Goal: Task Accomplishment & Management: Use online tool/utility

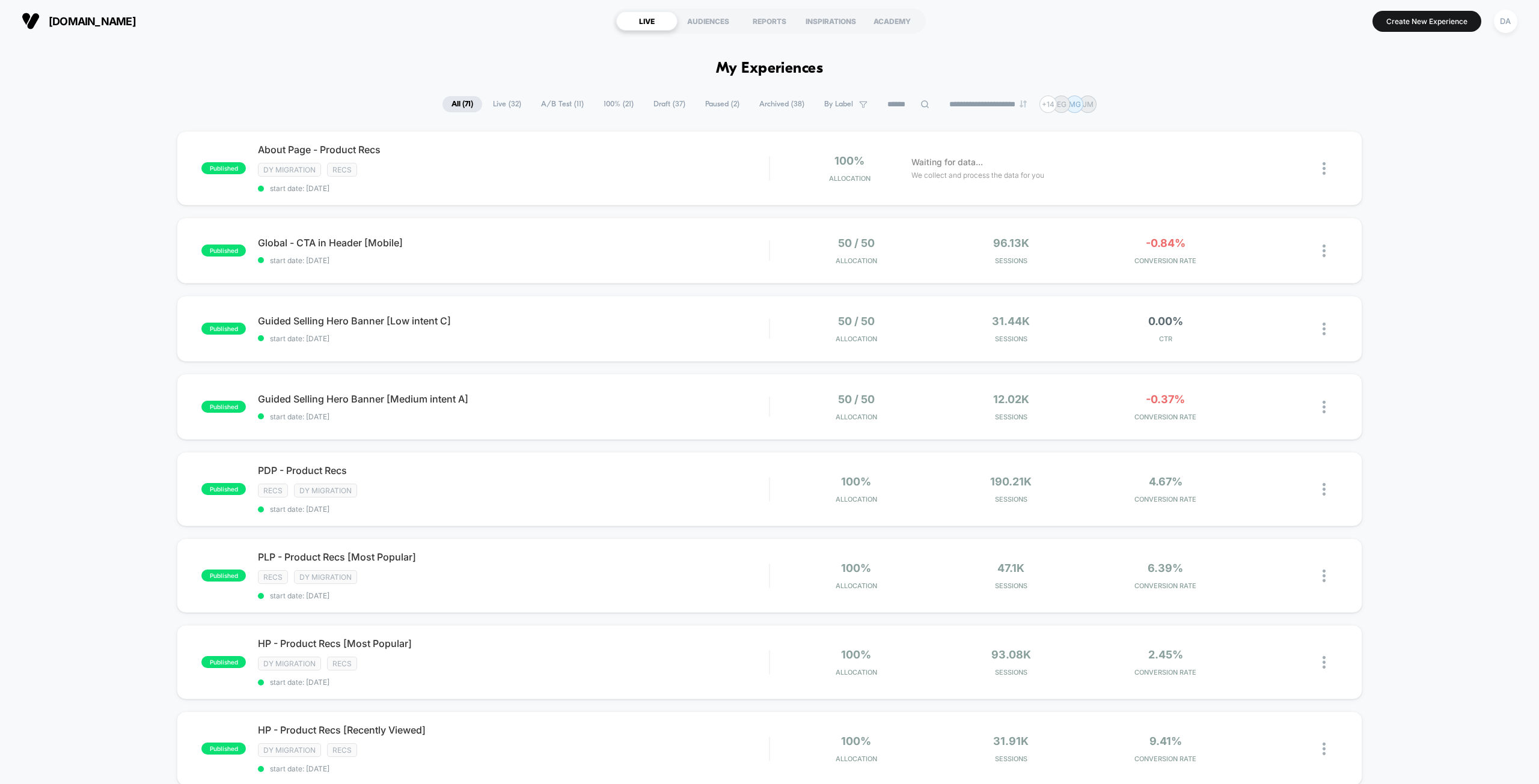
click at [720, 98] on span "Paused ( 2 )" at bounding box center [722, 104] width 52 height 16
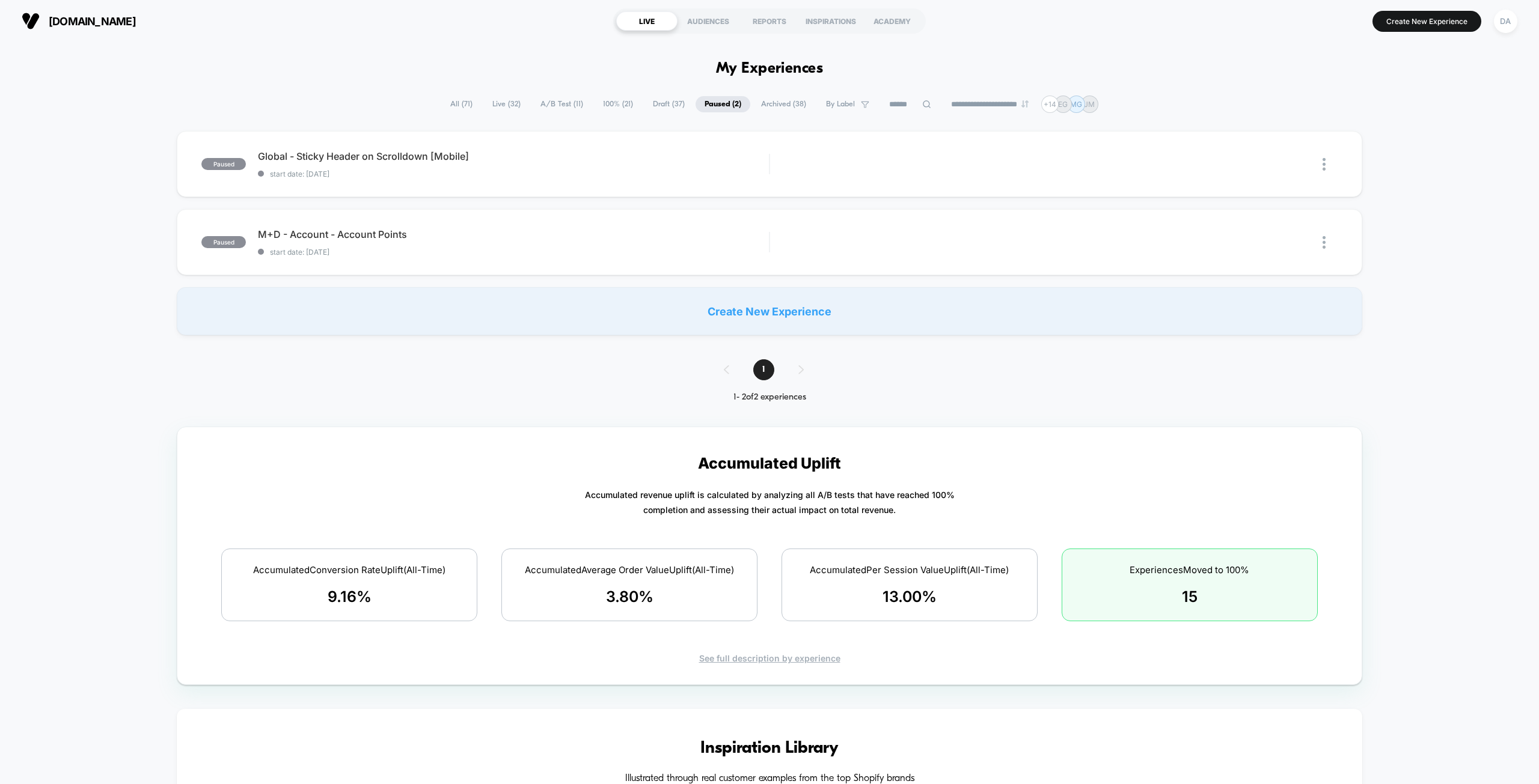
click at [544, 100] on span "A/B Test ( 11 )" at bounding box center [562, 104] width 61 height 16
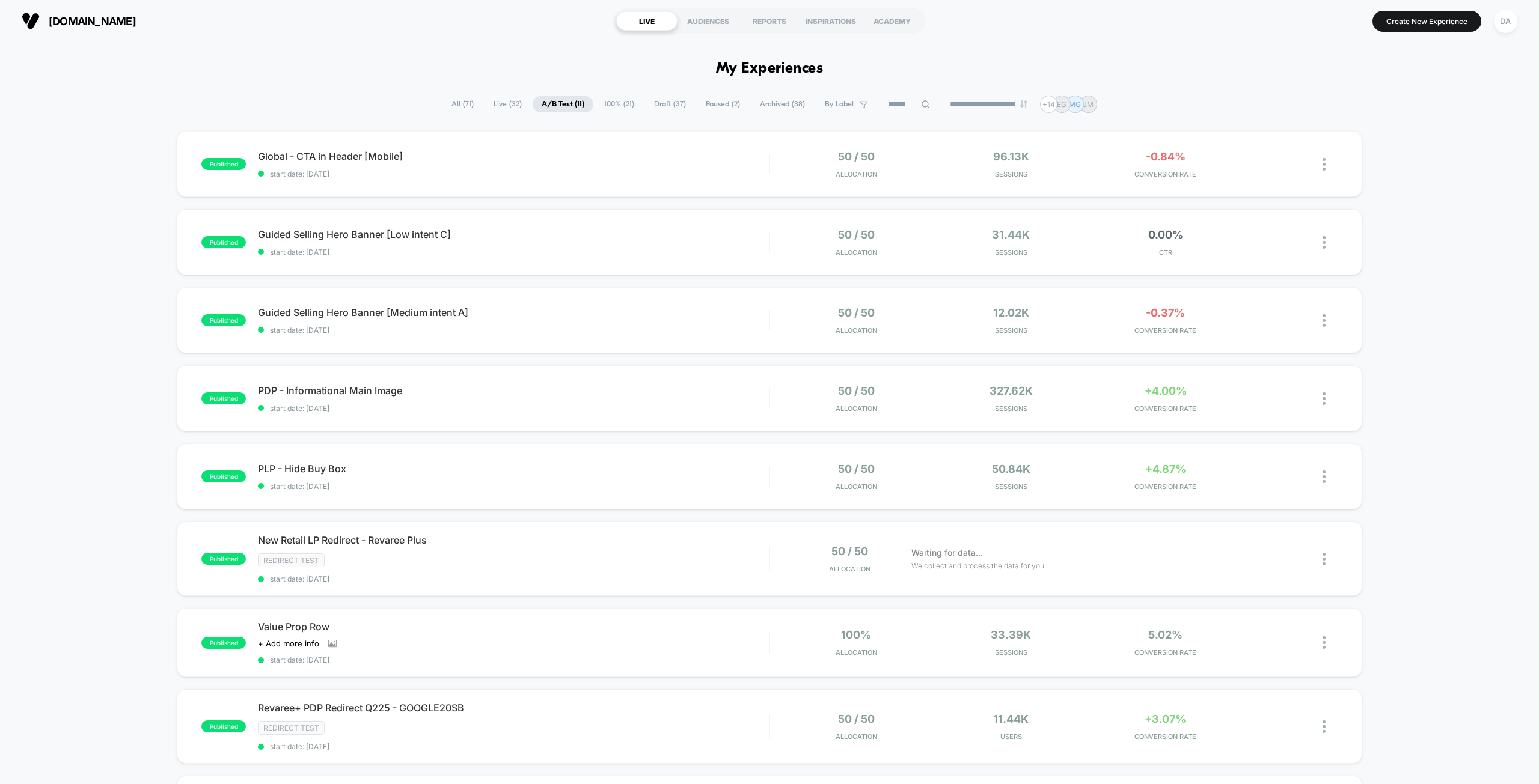
click at [607, 102] on span "100% ( 21 )" at bounding box center [619, 104] width 48 height 16
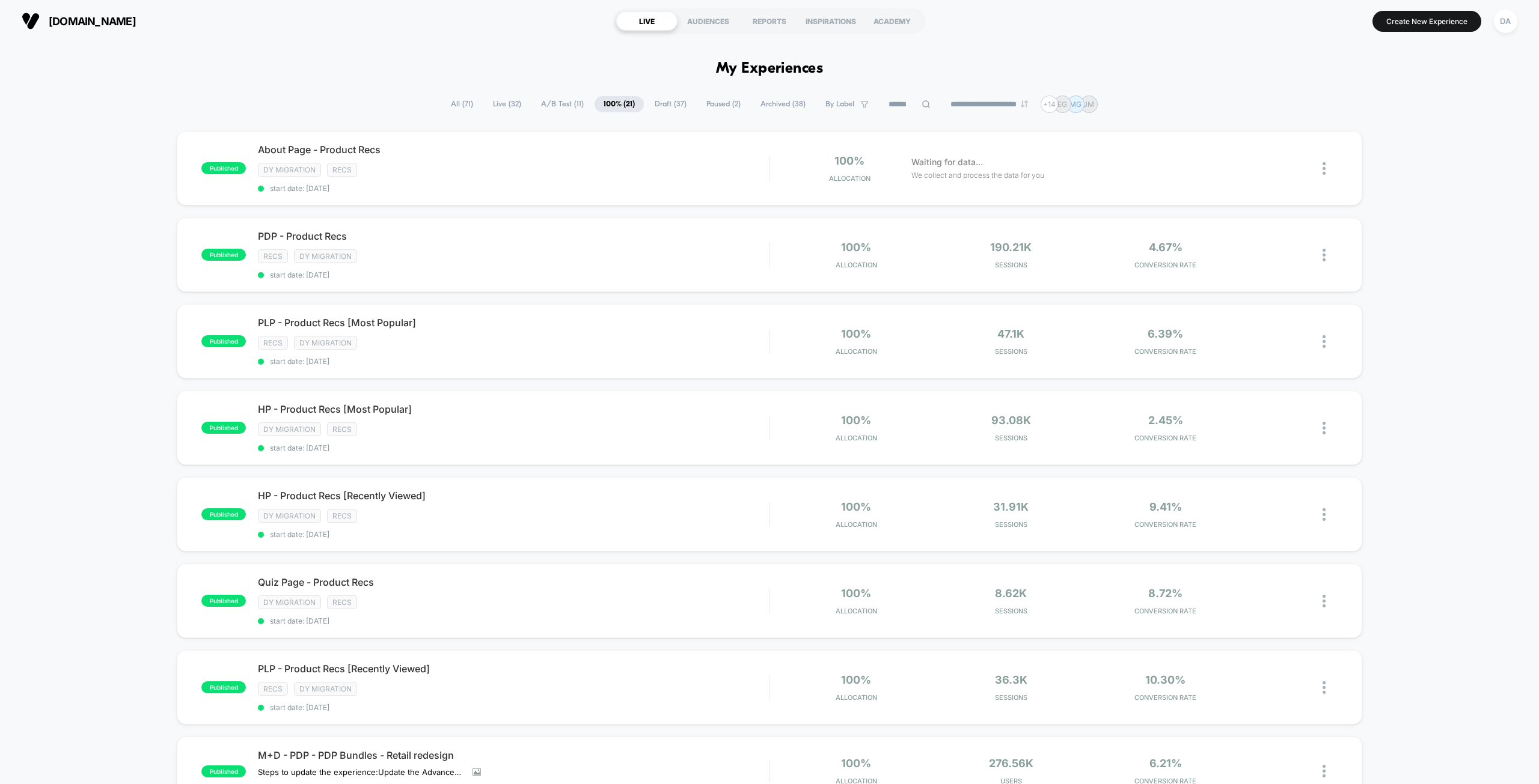
click at [542, 97] on span "A/B Test ( 11 )" at bounding box center [562, 104] width 61 height 16
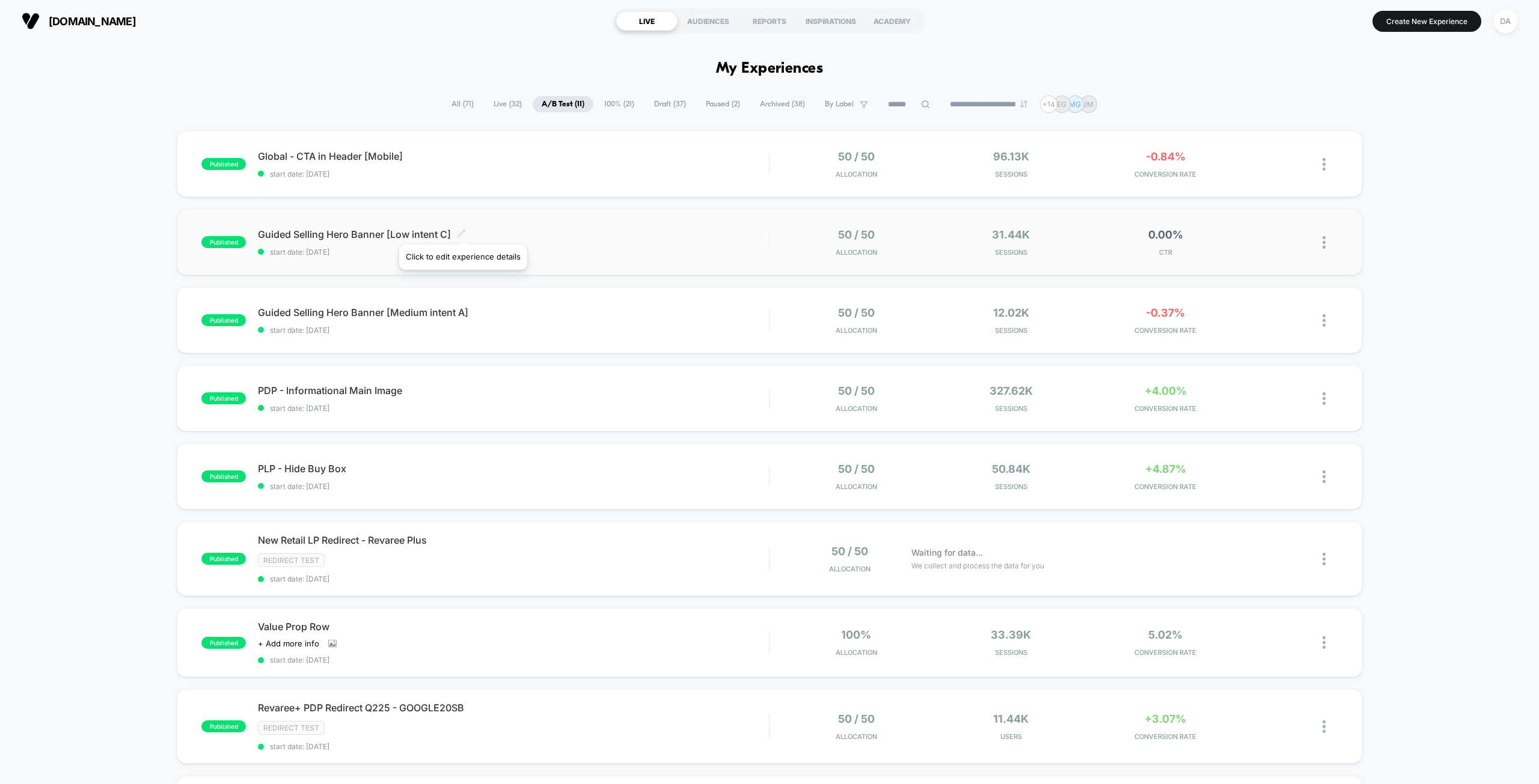
click at [462, 230] on icon at bounding box center [461, 233] width 9 height 9
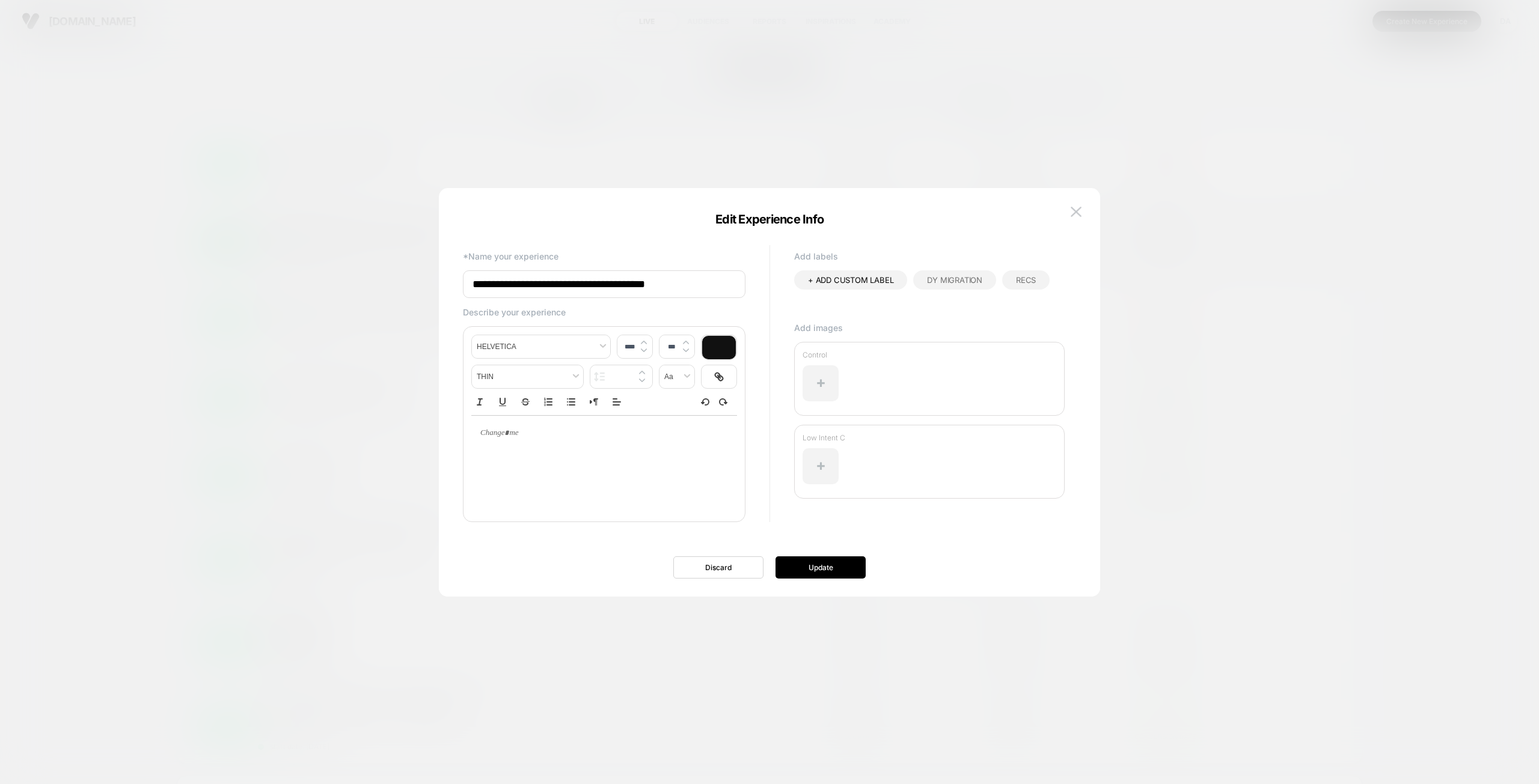
click at [1072, 220] on button at bounding box center [1075, 212] width 18 height 18
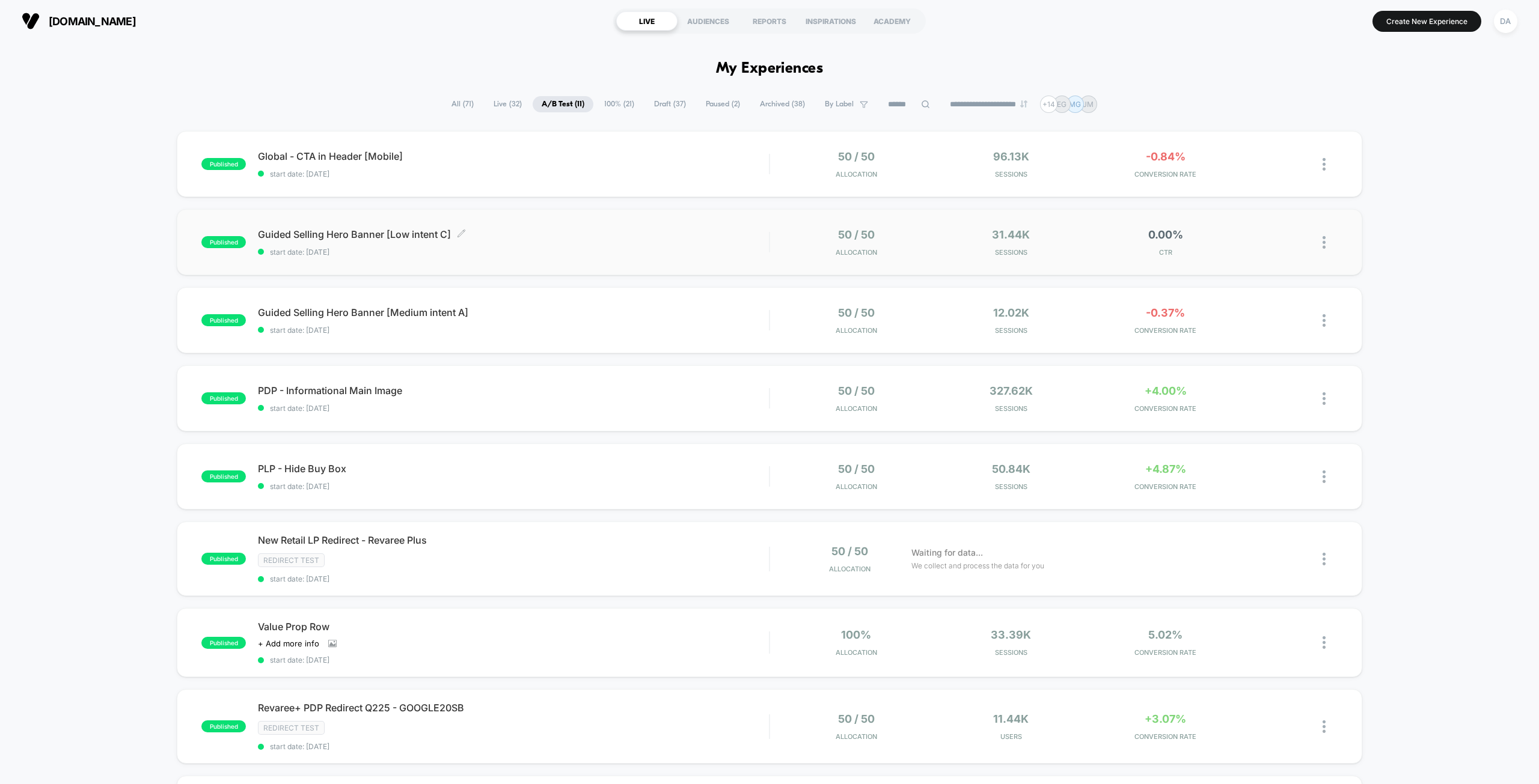
click at [788, 236] on div "50 / 50 Allocation" at bounding box center [856, 243] width 148 height 29
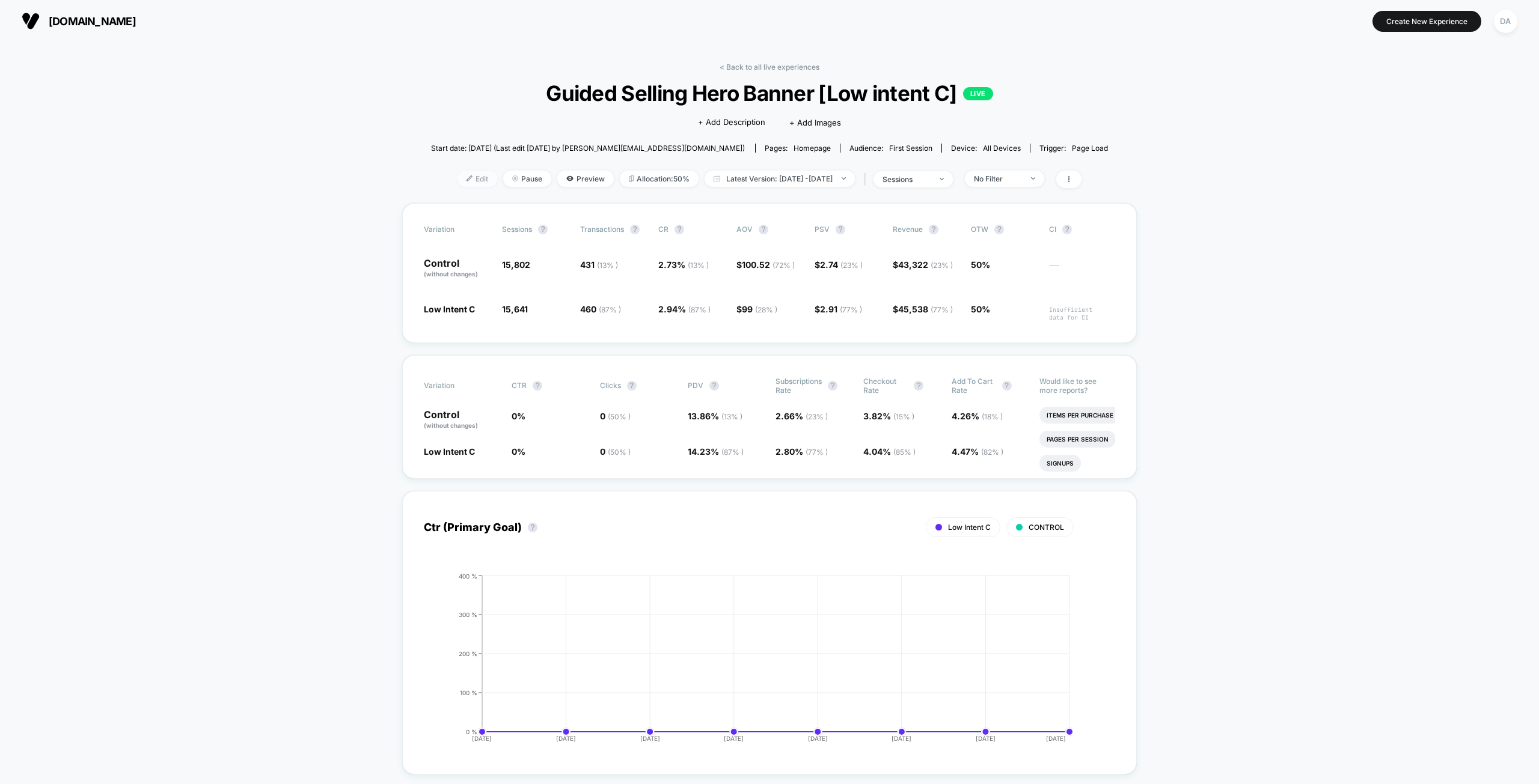
click at [467, 176] on img at bounding box center [469, 178] width 6 height 6
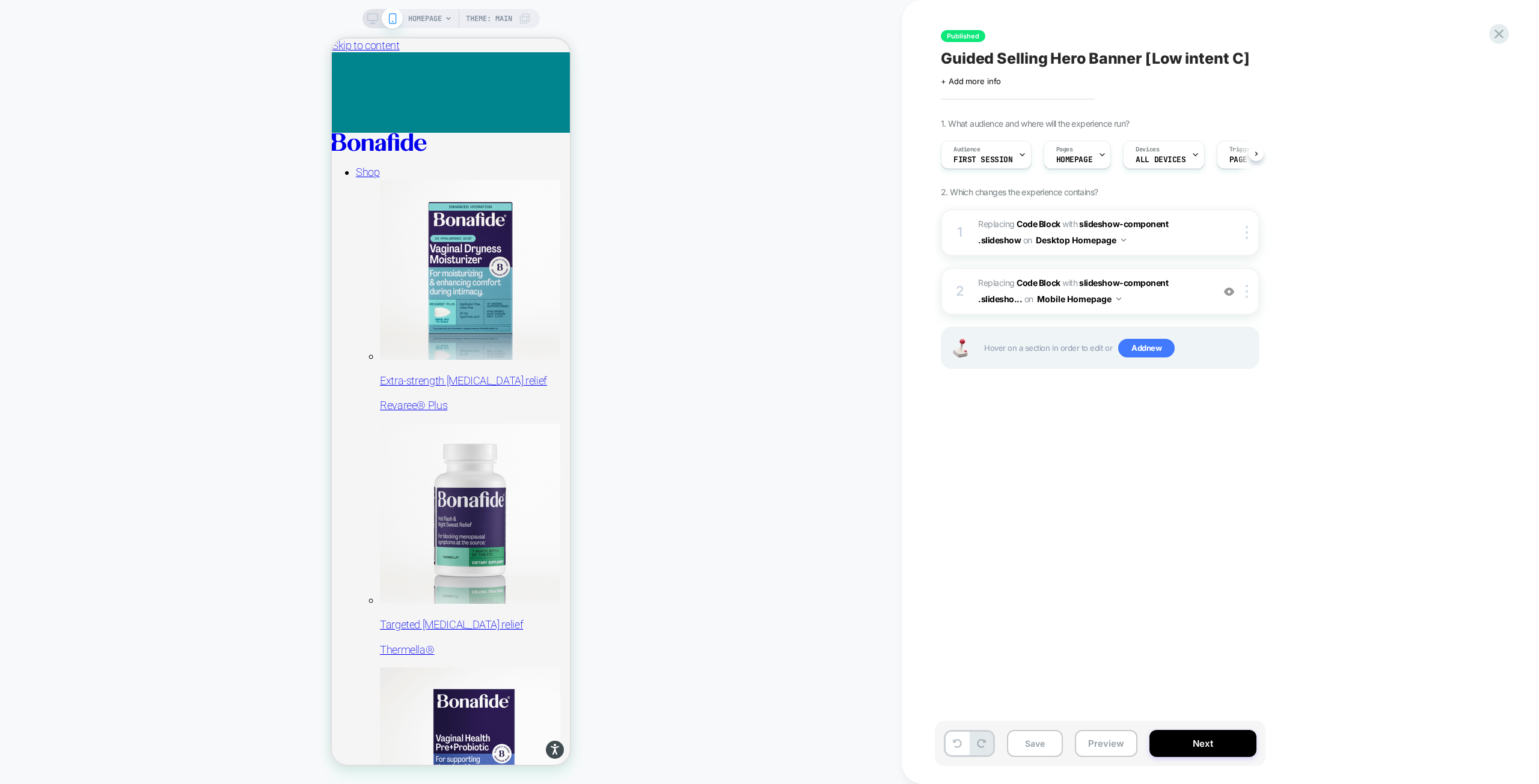
scroll to position [0, 1]
click at [1171, 295] on span "Replacing Code Block WITH slideshow-component .slidesho... slideshow-component …" at bounding box center [1092, 291] width 229 height 32
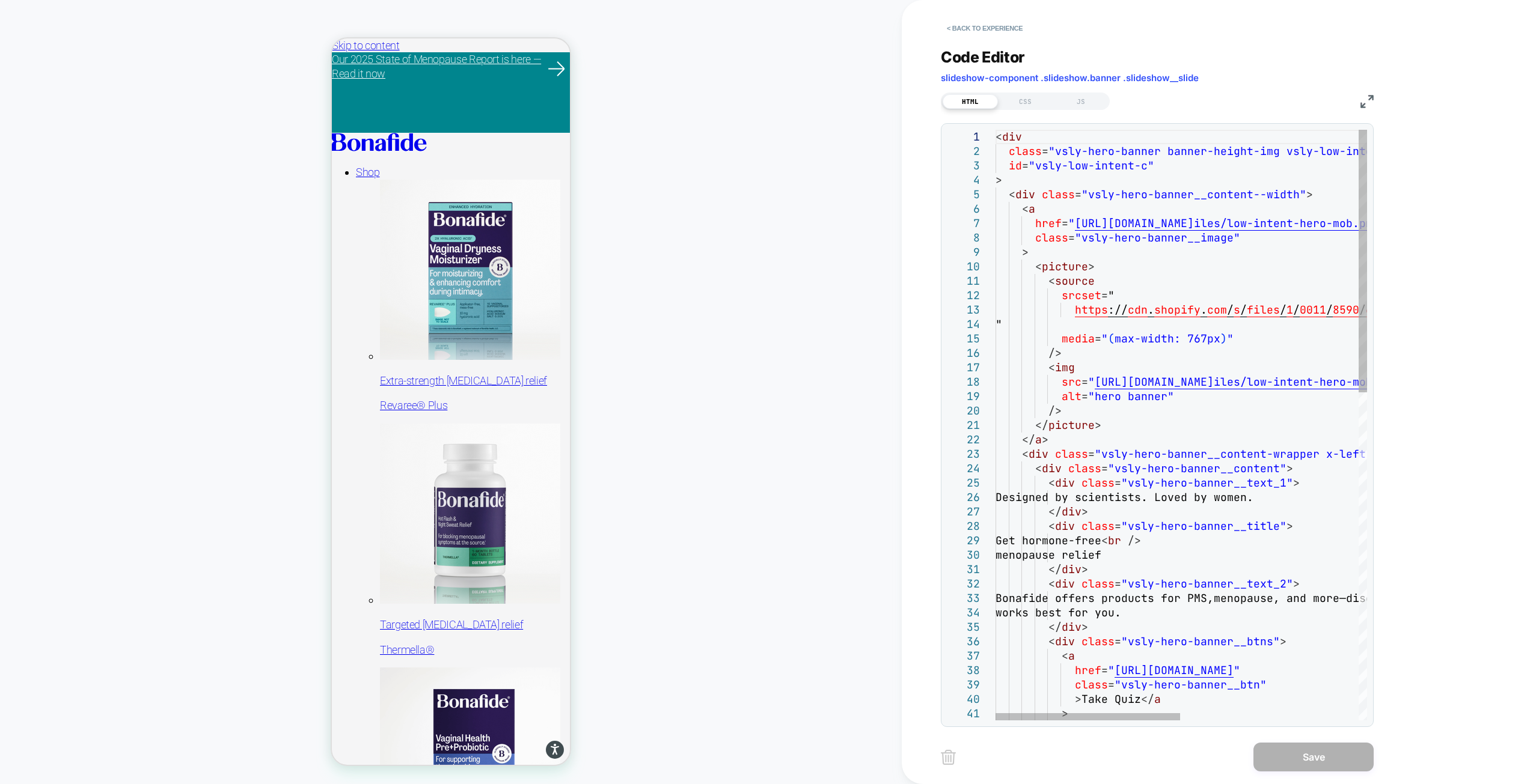
type textarea "**********"
click at [1119, 427] on div "< div class = "vsly-hero-banner banner-height-img vsly-low-inten t-mobile" id =…" at bounding box center [1360, 793] width 729 height 1326
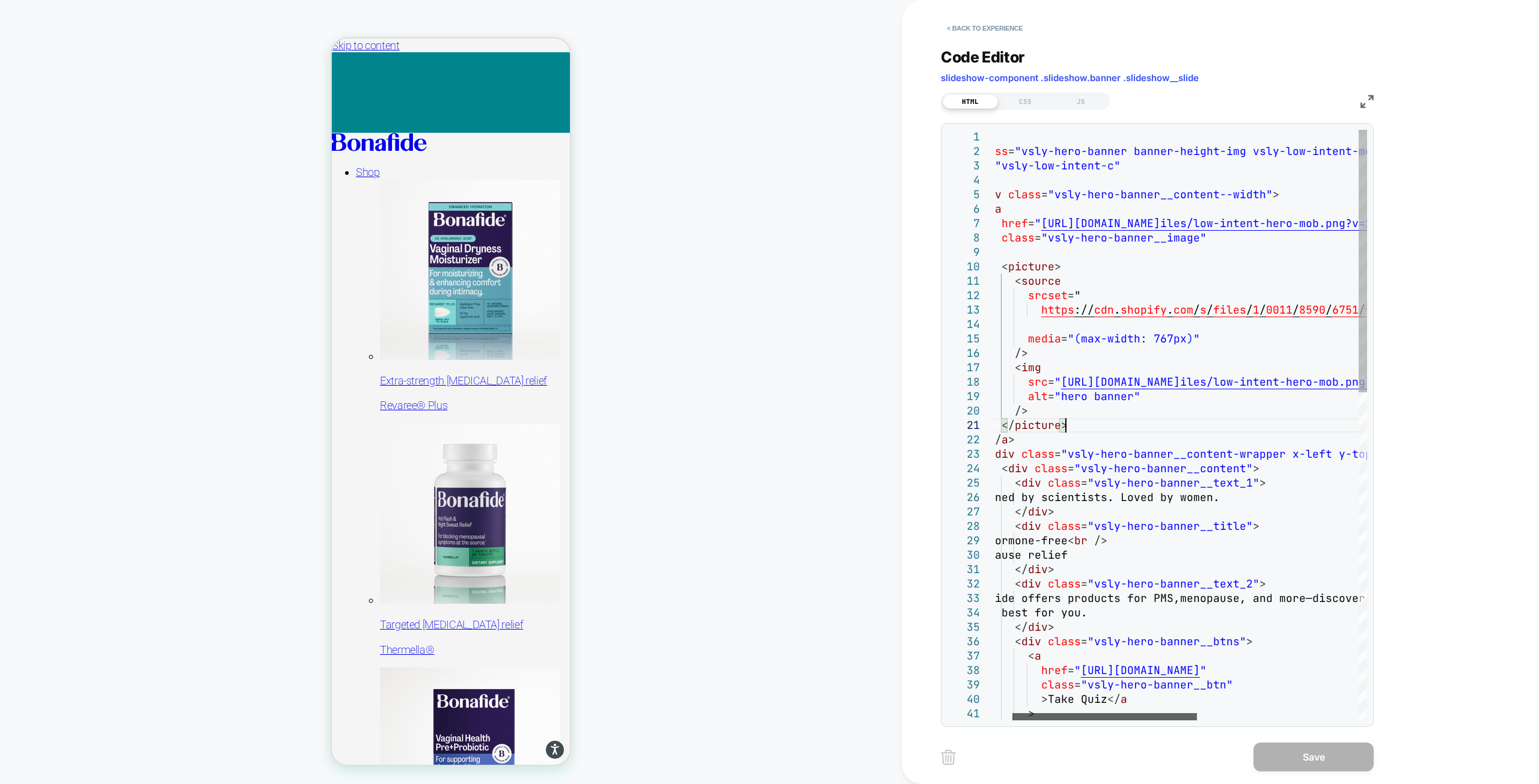
click at [1080, 713] on div at bounding box center [1104, 717] width 185 height 7
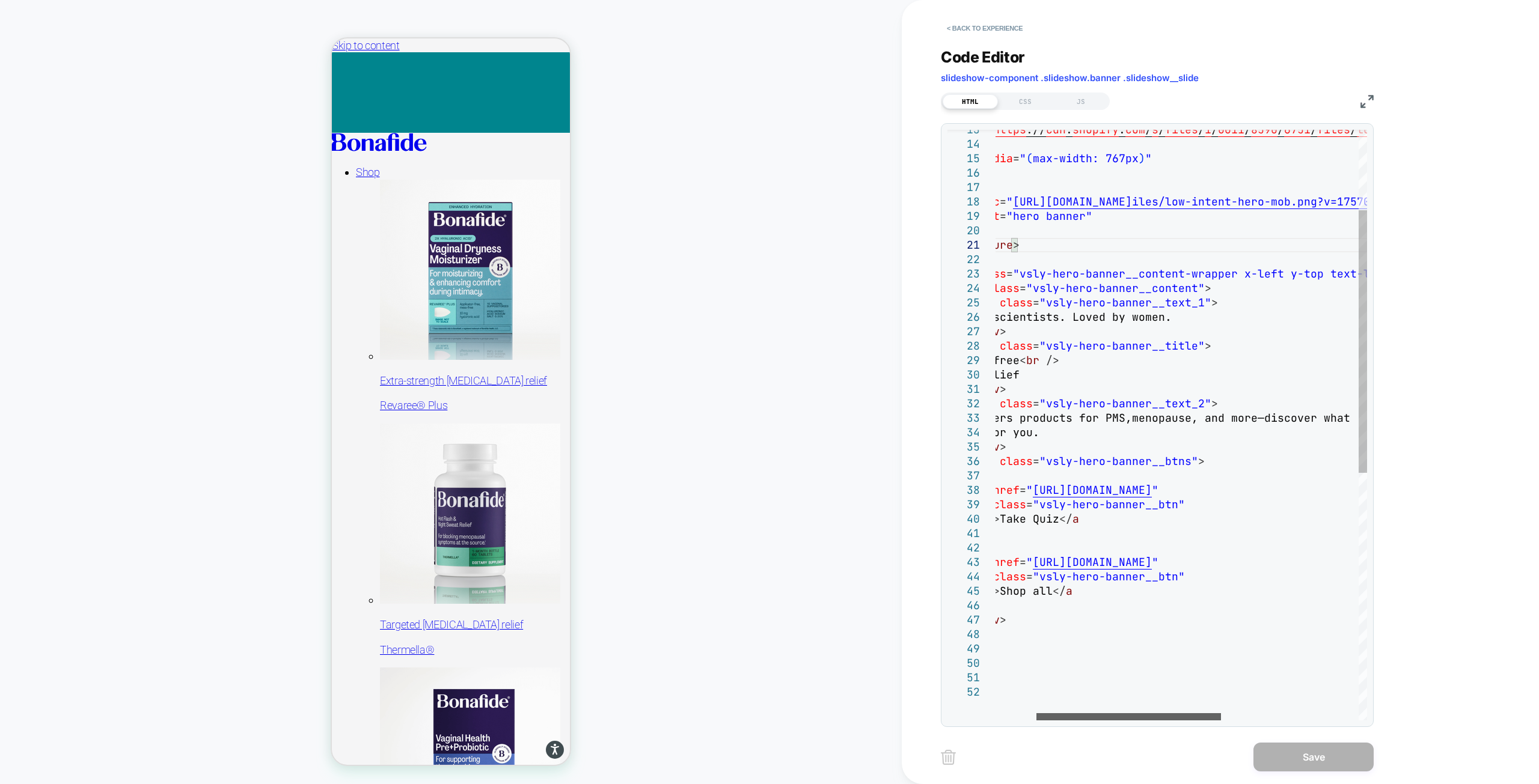
click at [1159, 713] on div at bounding box center [1128, 717] width 185 height 7
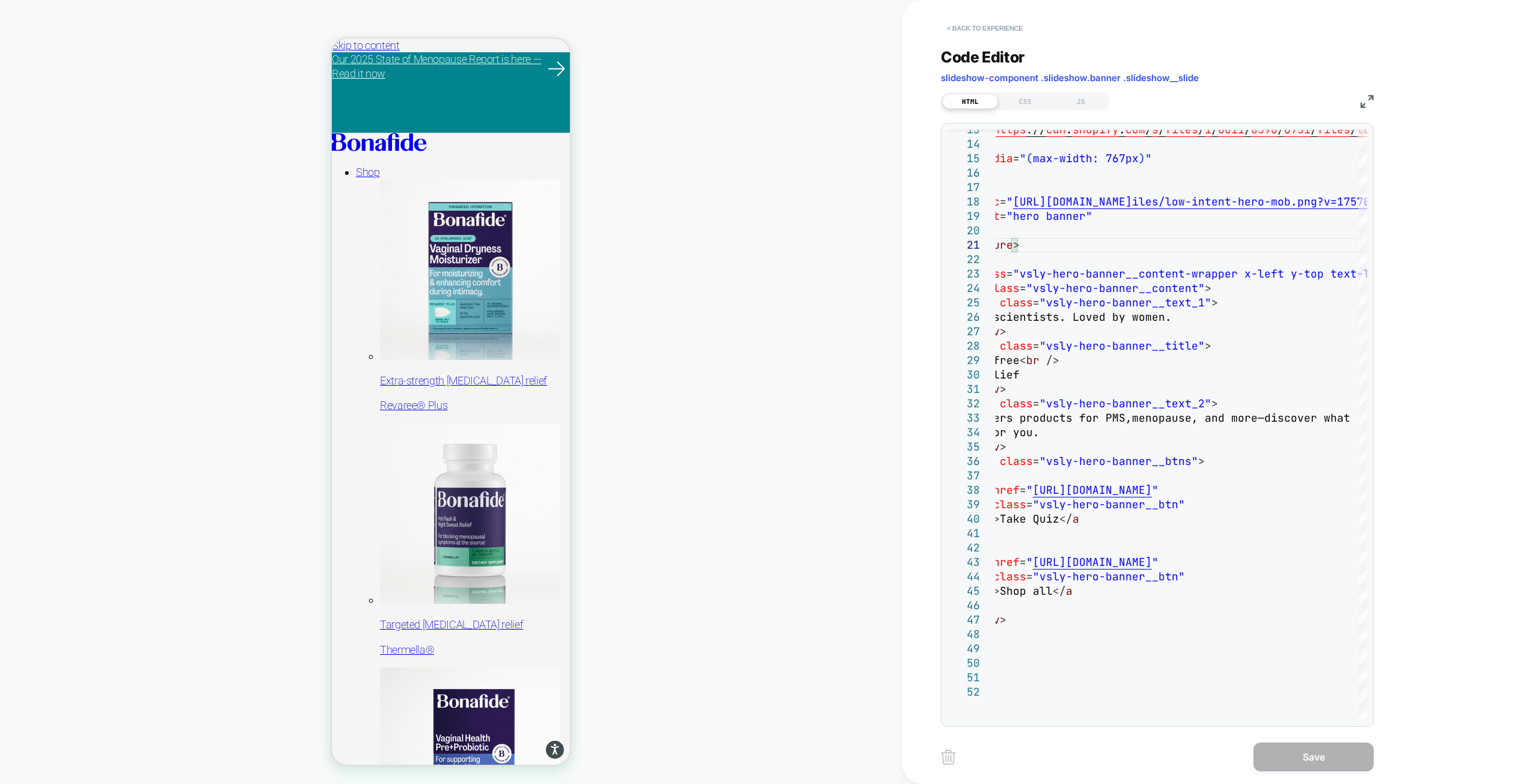
click at [977, 26] on button "< Back to experience" at bounding box center [984, 28] width 88 height 19
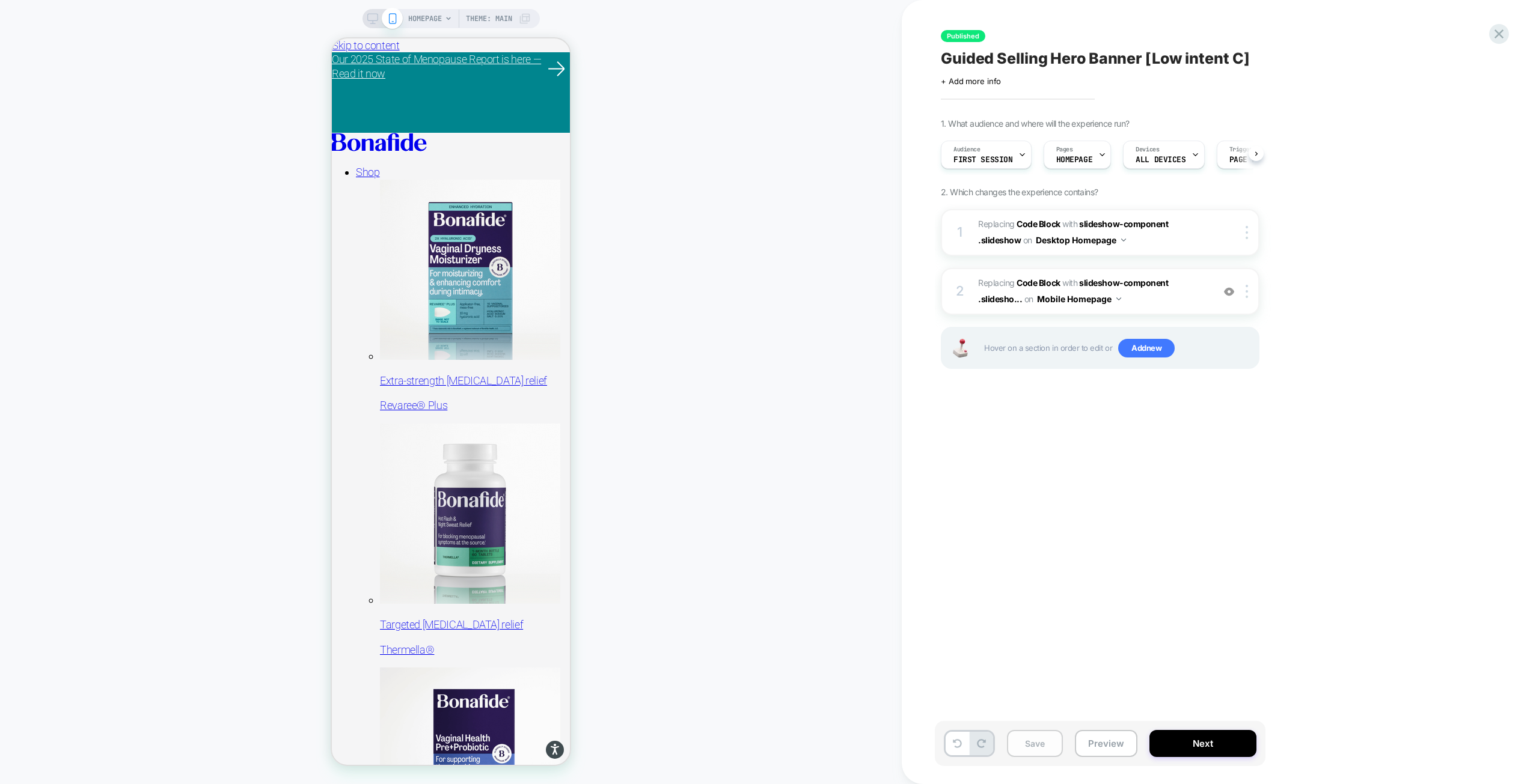
scroll to position [0, 1]
click at [1086, 742] on button "Preview" at bounding box center [1106, 744] width 63 height 27
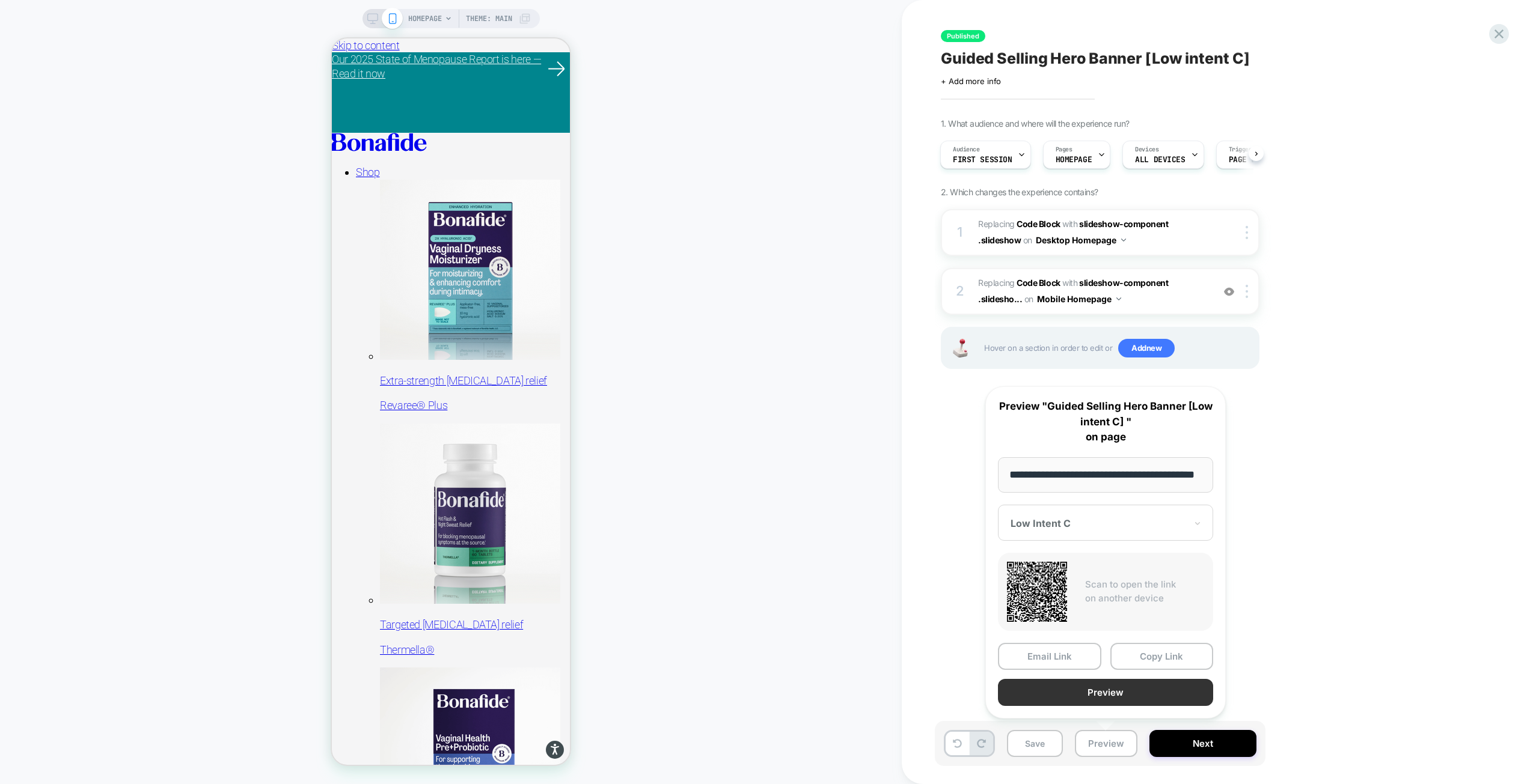
scroll to position [0, 0]
click at [1091, 693] on button "Preview" at bounding box center [1106, 693] width 215 height 27
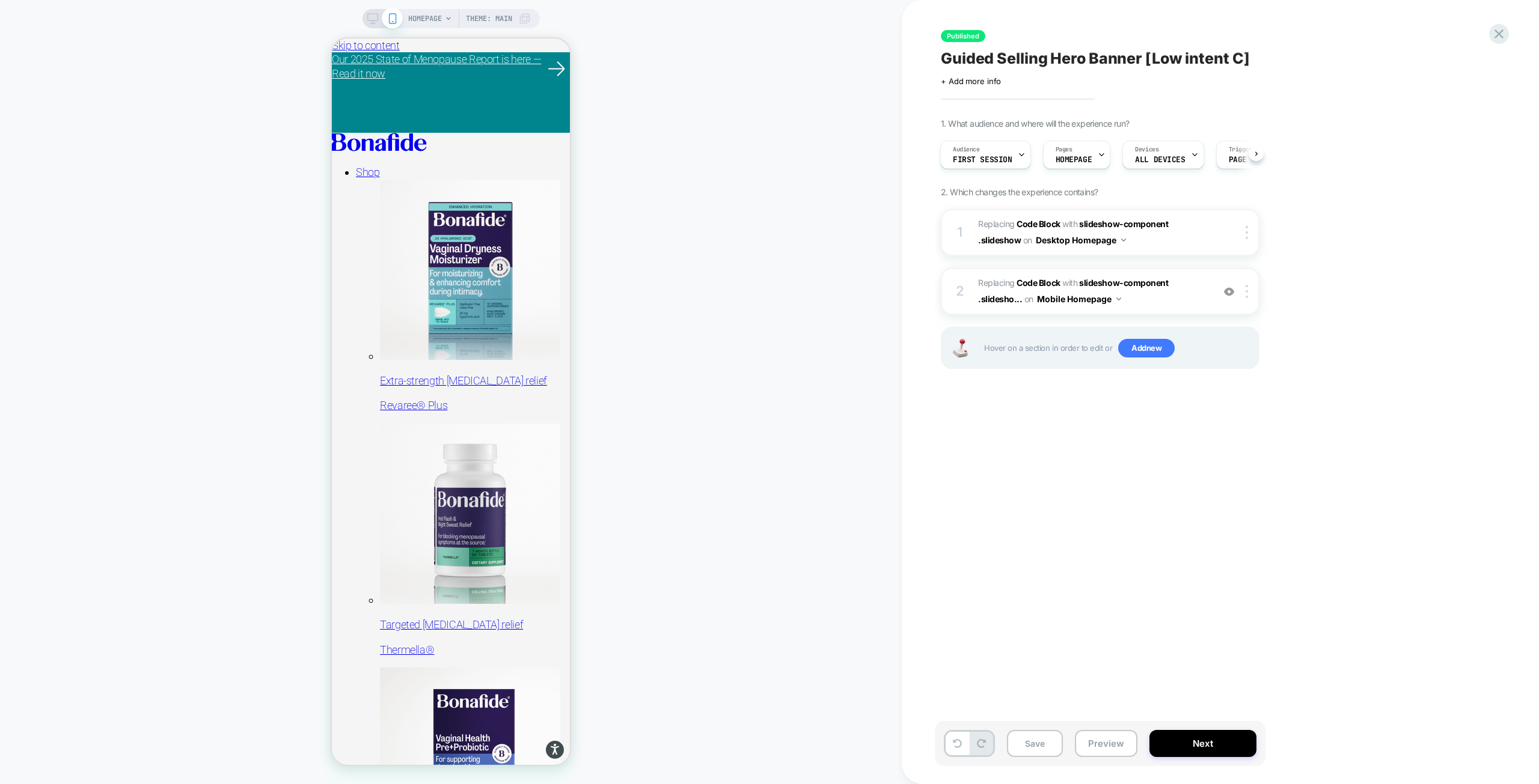
click at [367, 17] on icon at bounding box center [372, 19] width 11 height 11
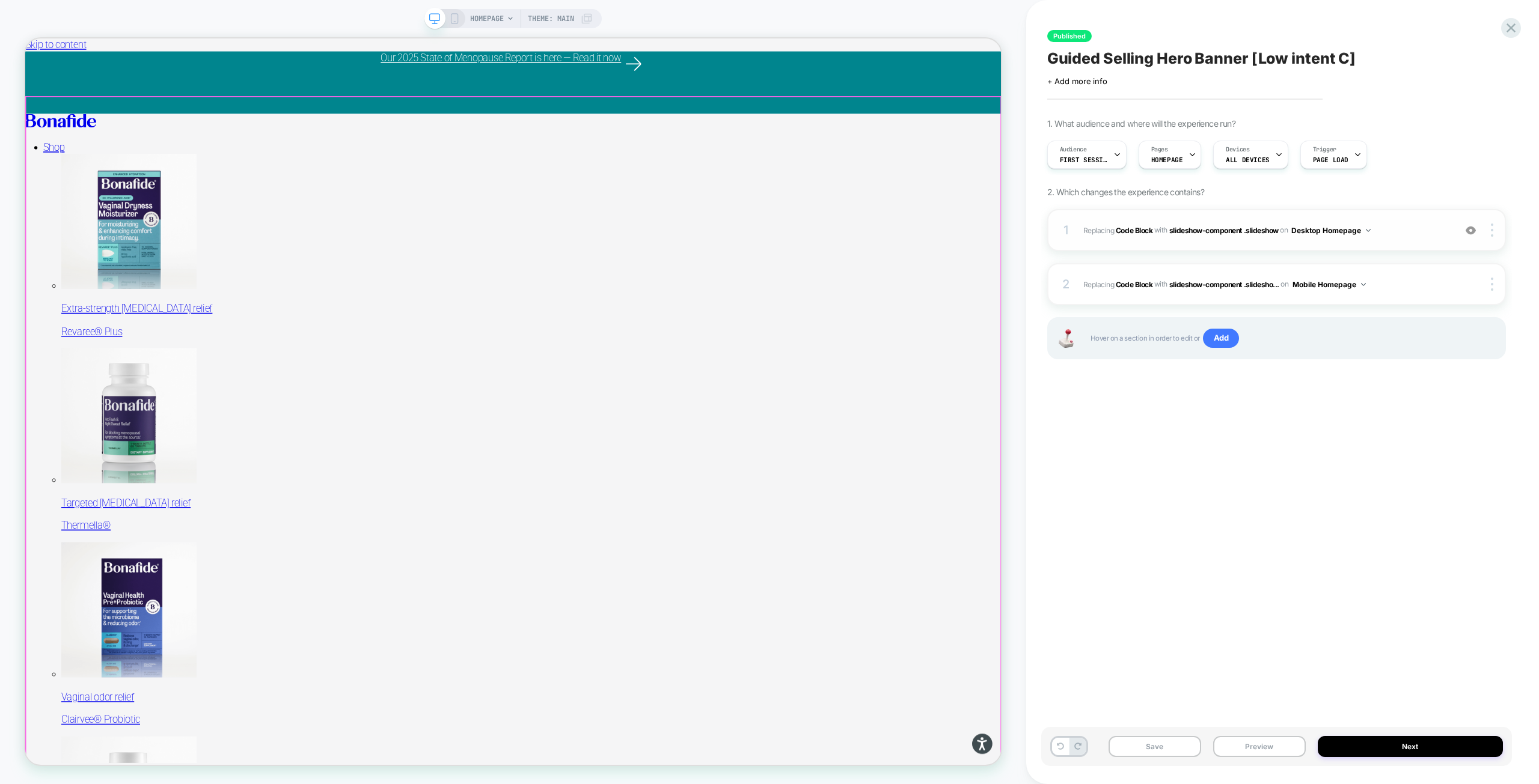
click at [1393, 233] on span "Replacing Code Block WITH slideshow-component .slideshow slideshow-component .s…" at bounding box center [1266, 230] width 365 height 15
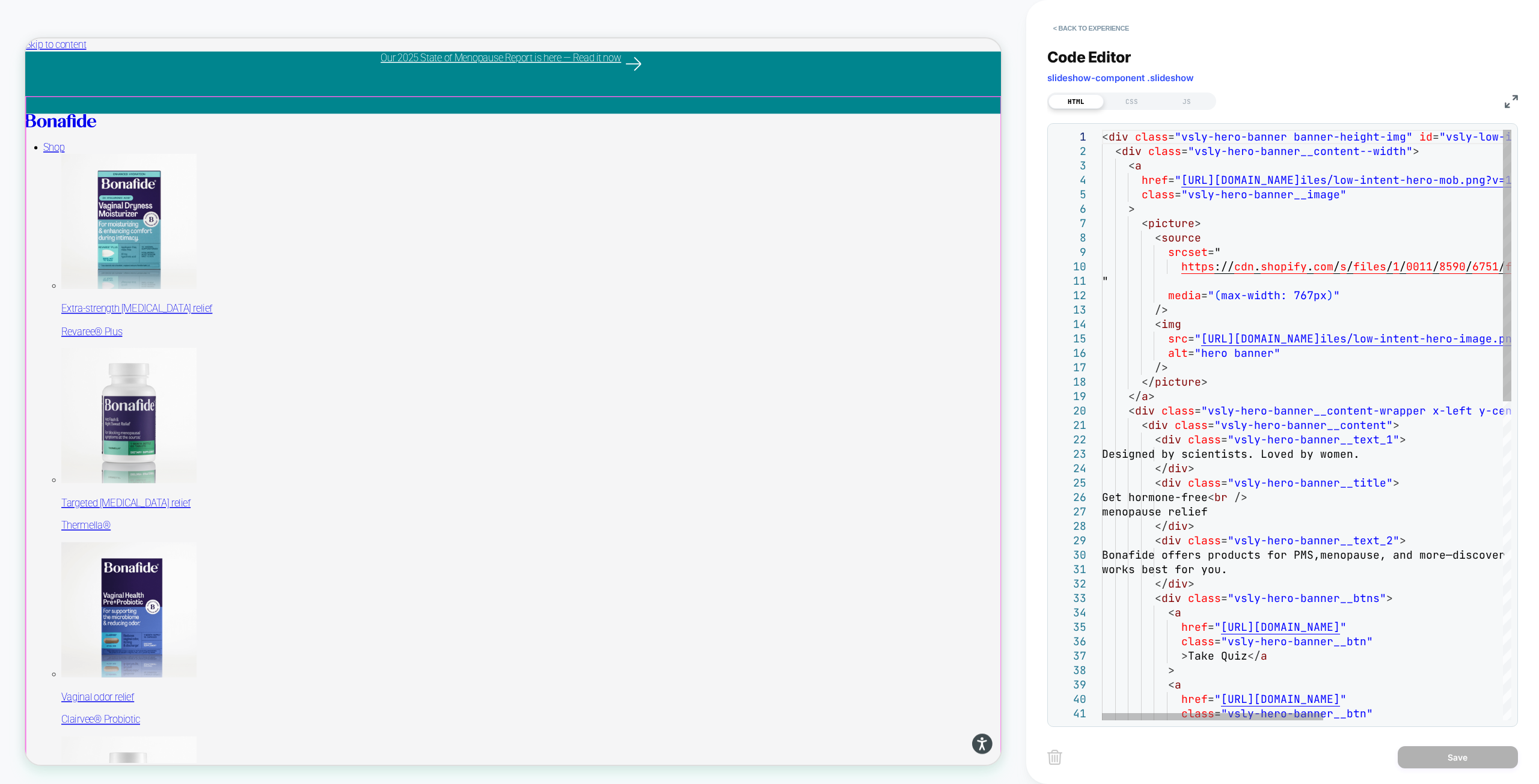
type textarea "**********"
click at [1279, 371] on div "< div class = "vsly-hero-banner banner-height-img" id = "vsly-low-intent-c" > <…" at bounding box center [1473, 771] width 742 height 1283
click at [1183, 400] on div "< div class = "vsly-hero-banner banner-height-img" id = "vsly-low-intent-c" > <…" at bounding box center [1473, 771] width 742 height 1283
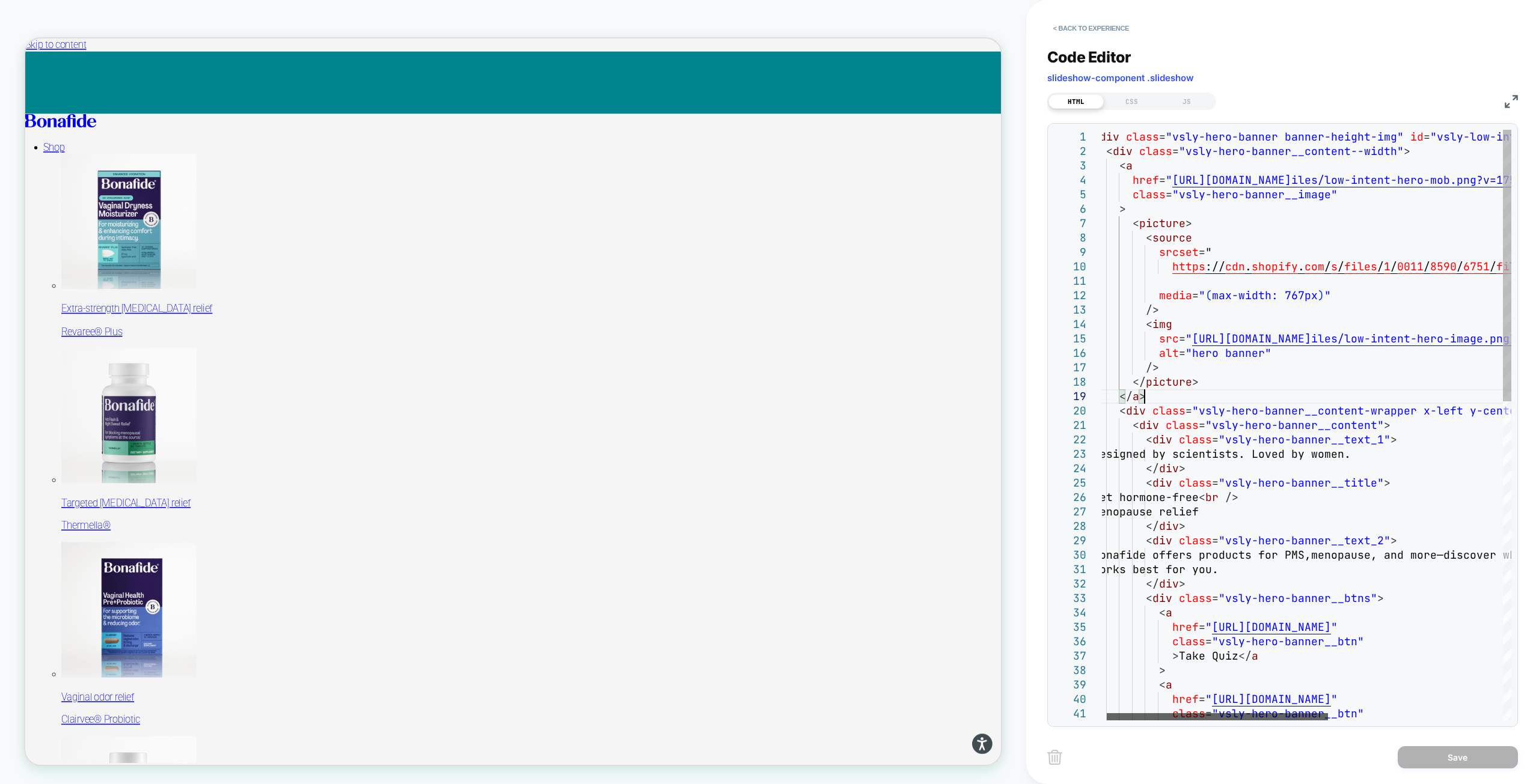
click at [1258, 713] on div at bounding box center [1217, 717] width 221 height 7
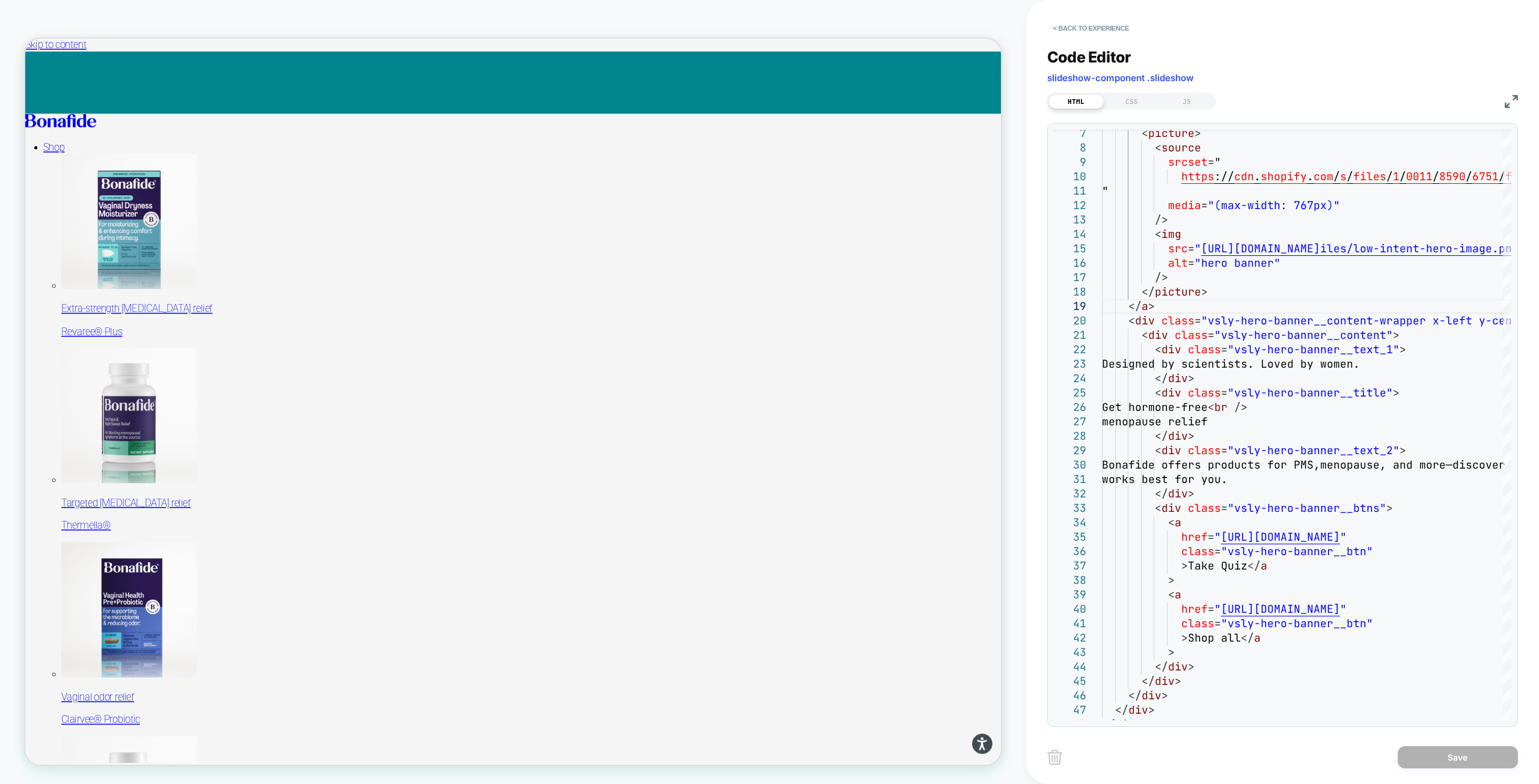
click at [1088, 34] on button "< Back to experience" at bounding box center [1091, 28] width 88 height 19
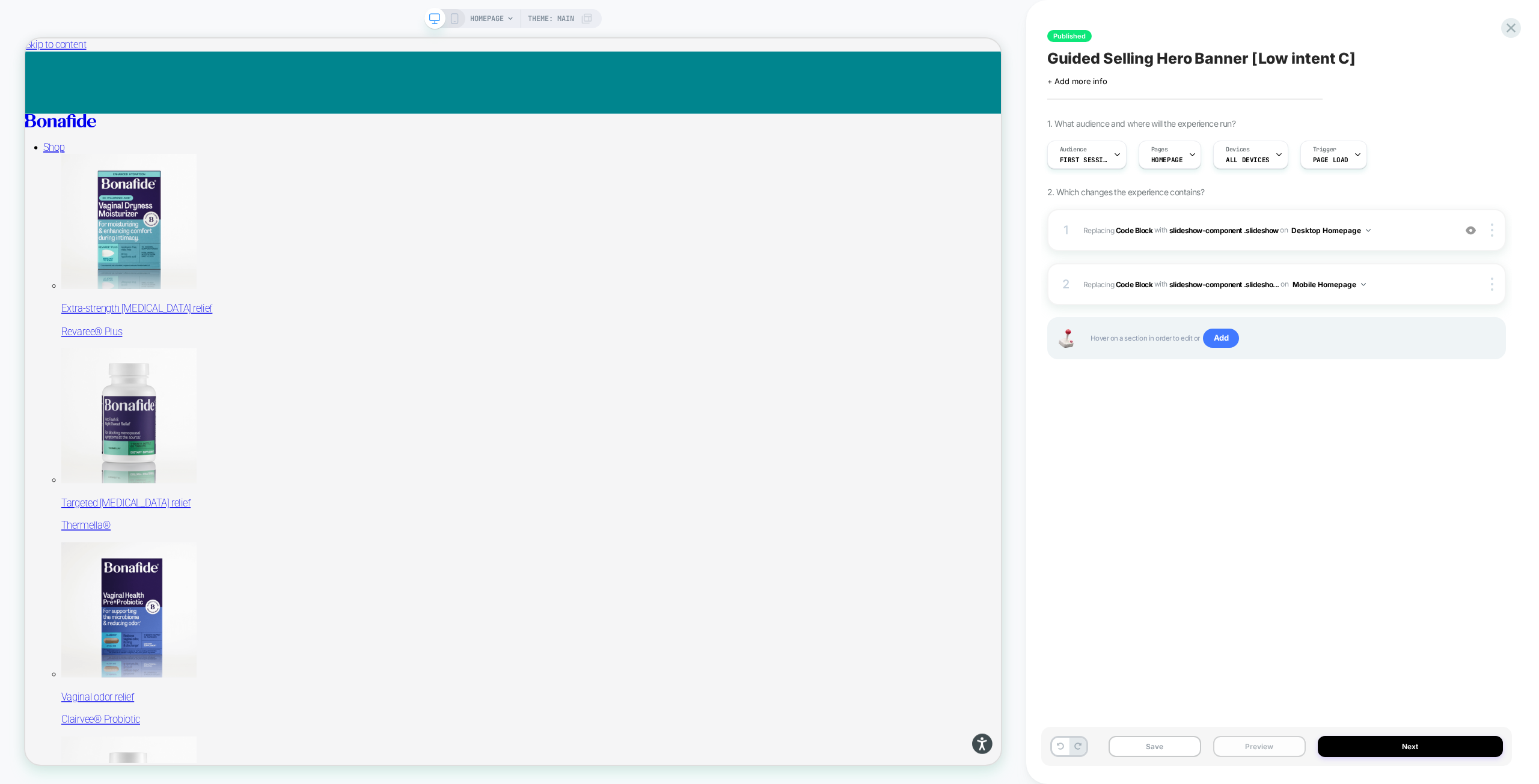
click at [1248, 744] on button "Preview" at bounding box center [1259, 746] width 93 height 21
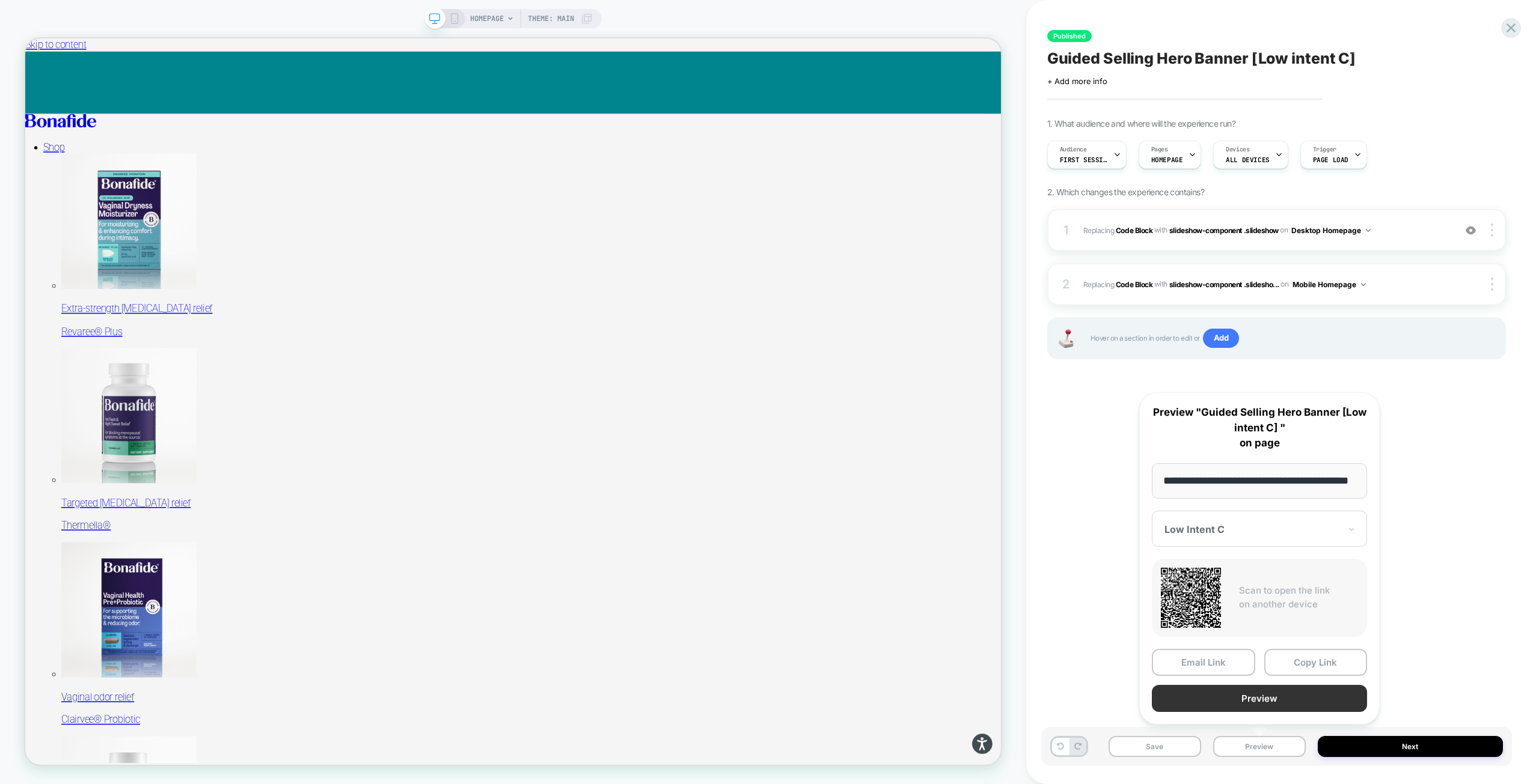
click at [1277, 693] on button "Preview" at bounding box center [1259, 698] width 215 height 27
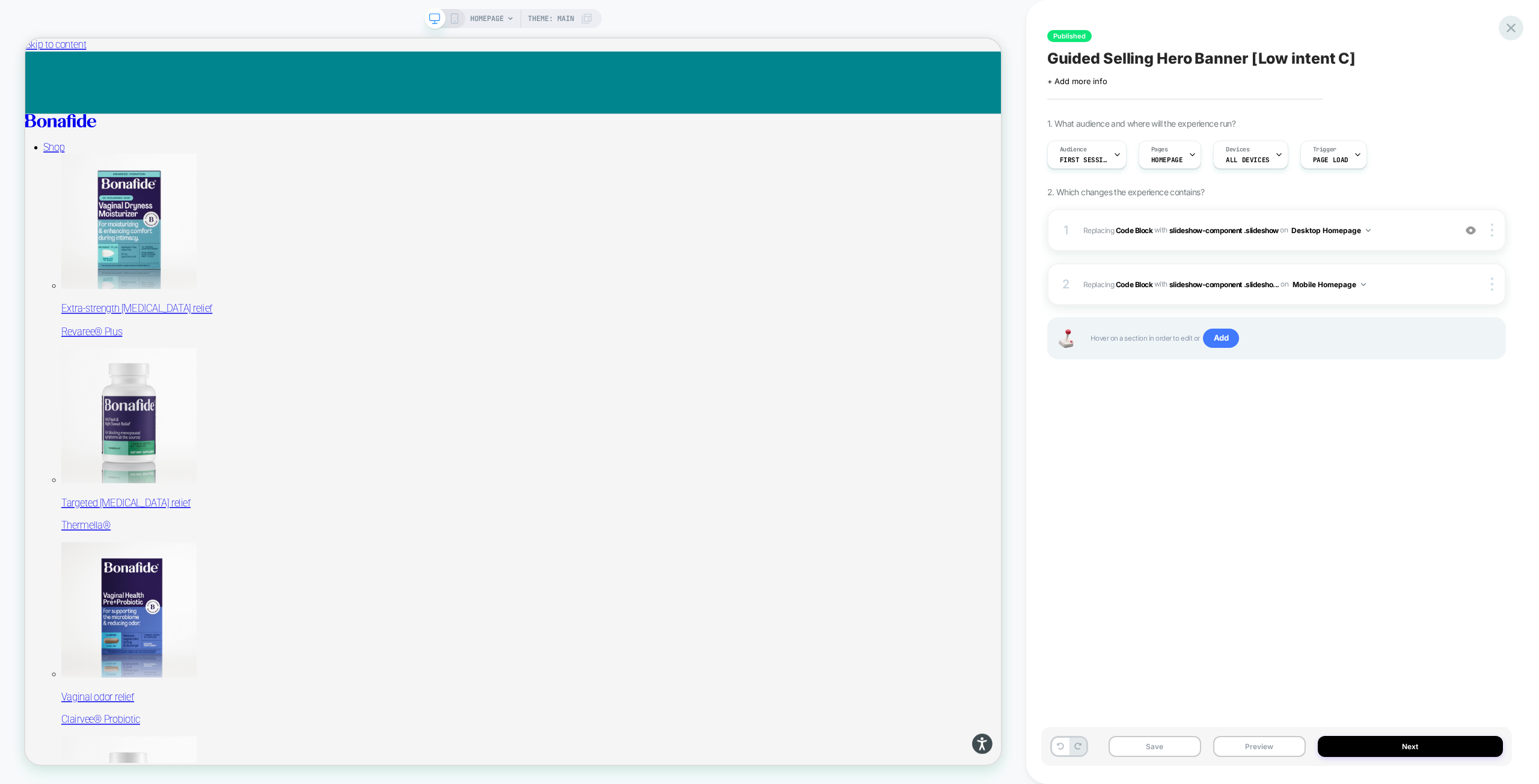
click at [1514, 29] on icon at bounding box center [1510, 28] width 16 height 16
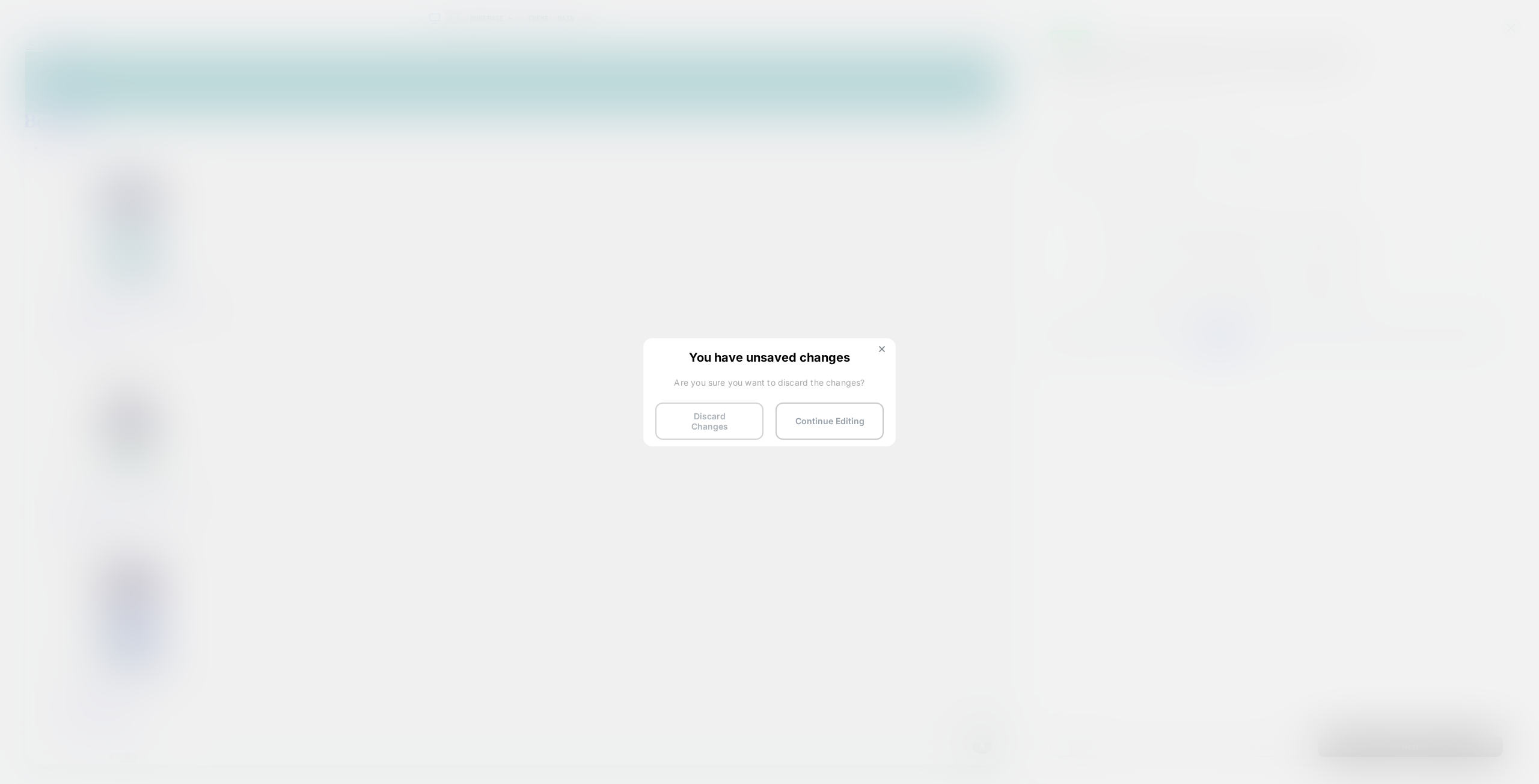
click at [743, 424] on button "Discard Changes" at bounding box center [709, 421] width 108 height 37
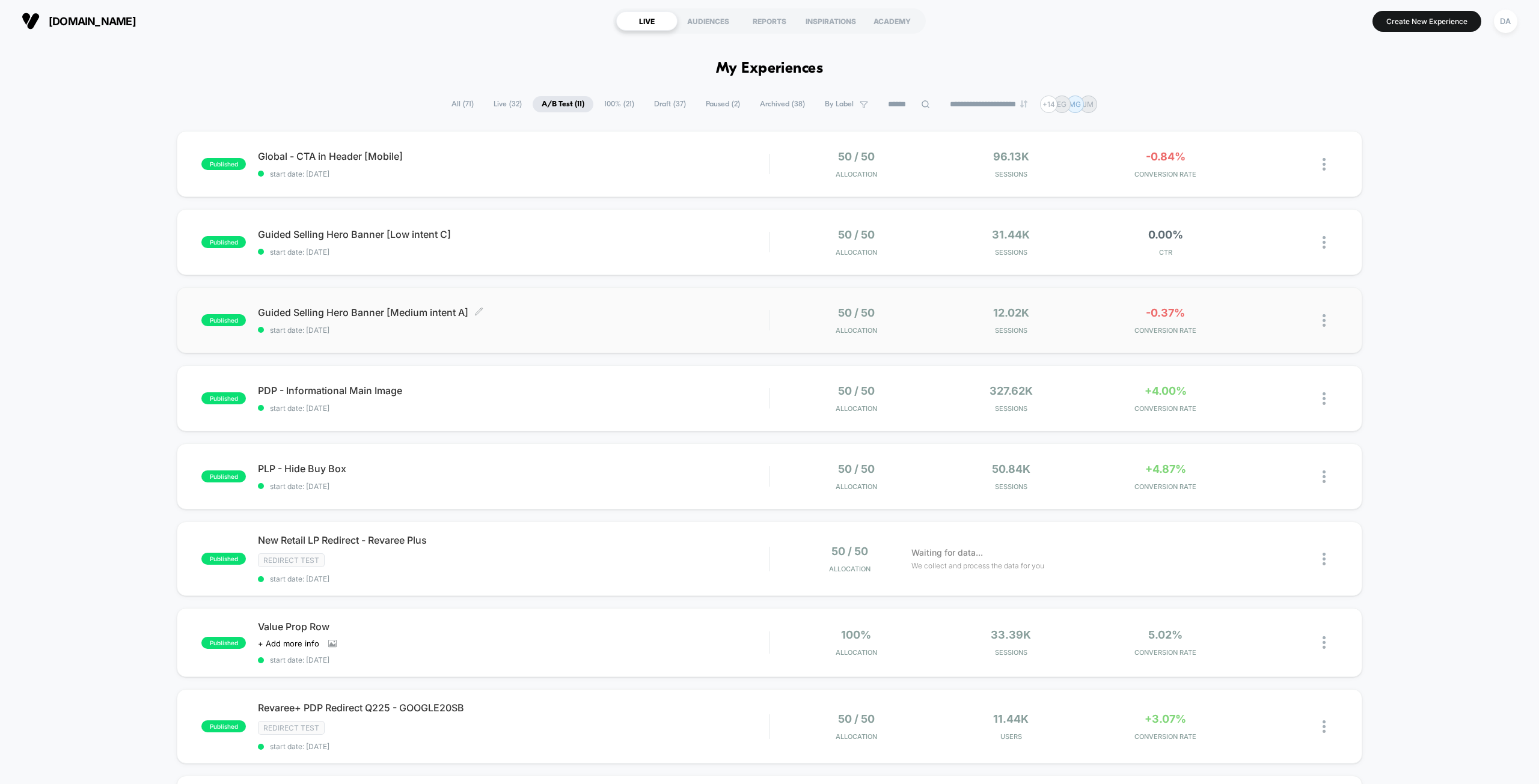
click at [524, 326] on span "start date: [DATE]" at bounding box center [513, 330] width 511 height 9
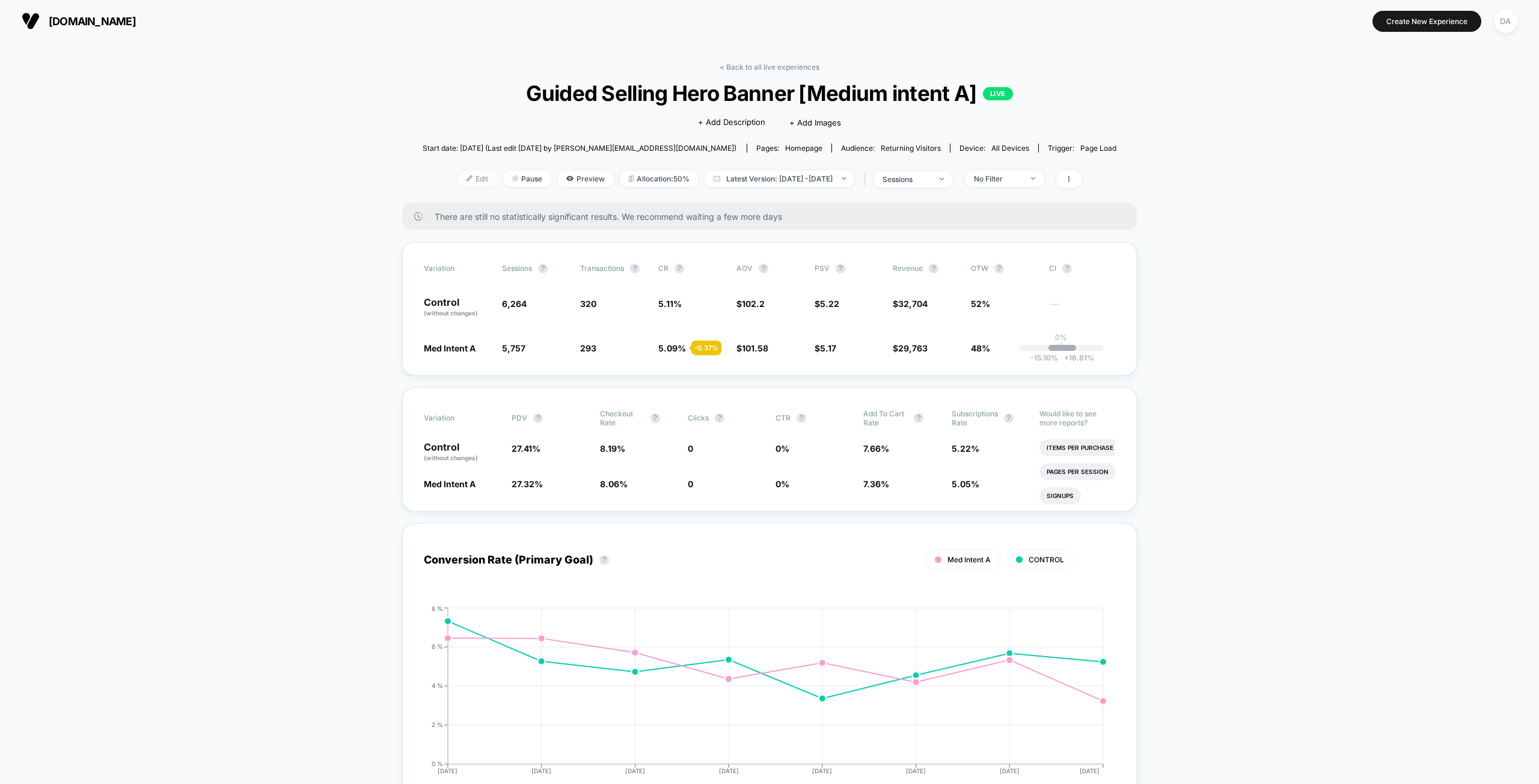
click at [462, 175] on span "Edit" at bounding box center [477, 178] width 40 height 16
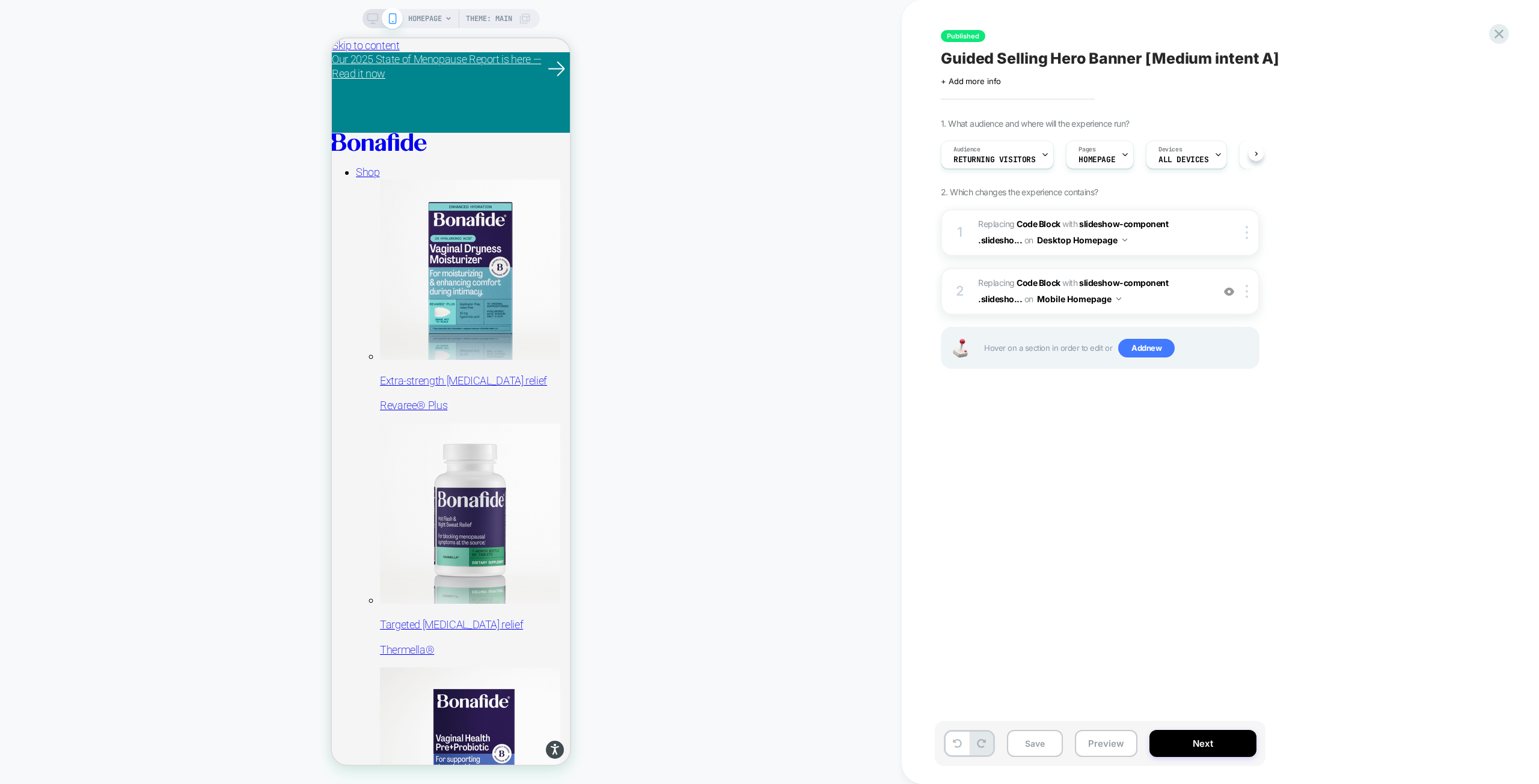
scroll to position [0, 1]
click at [1109, 744] on button "Preview" at bounding box center [1106, 744] width 63 height 27
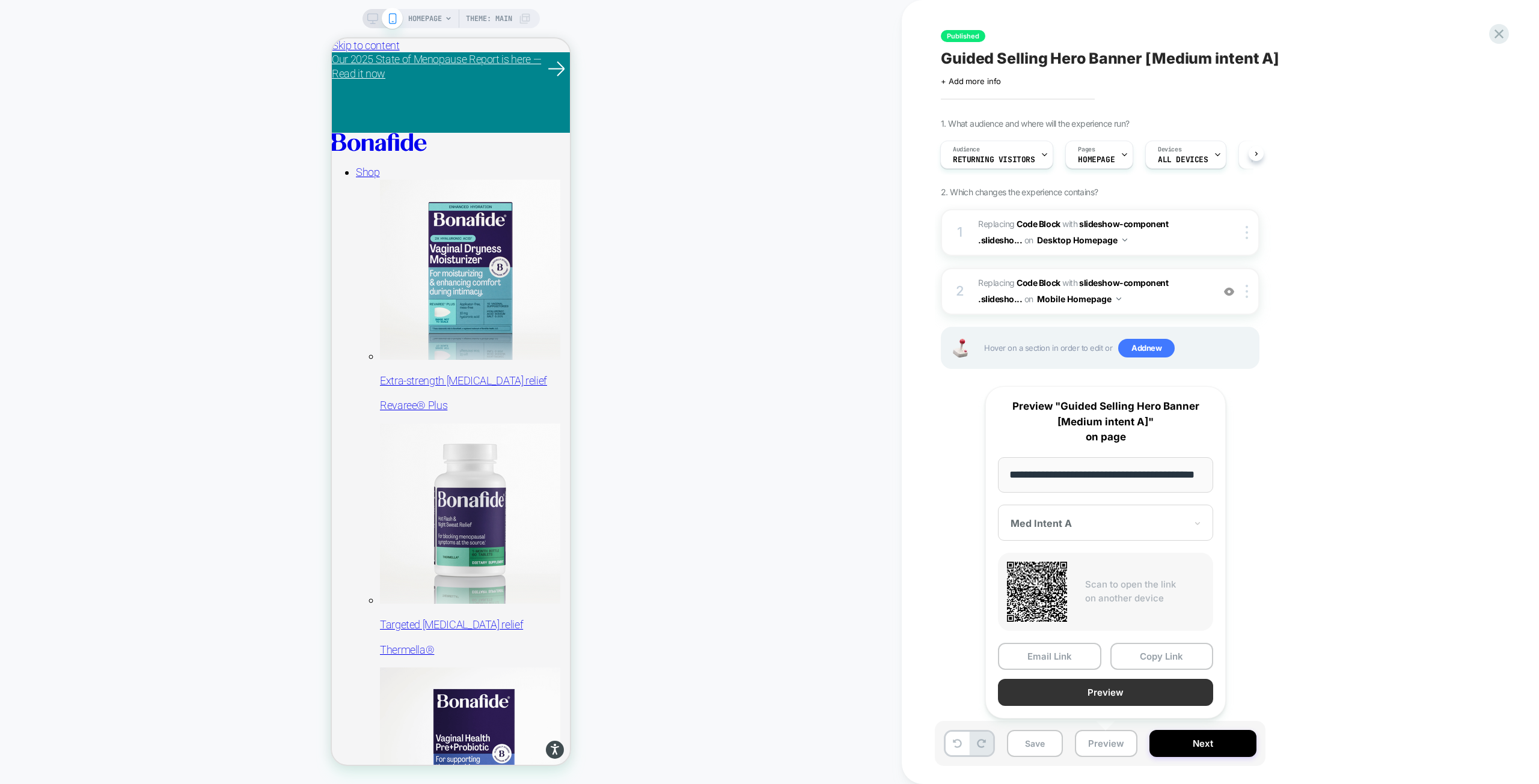
scroll to position [0, 0]
click at [1099, 695] on button "Preview" at bounding box center [1106, 693] width 215 height 27
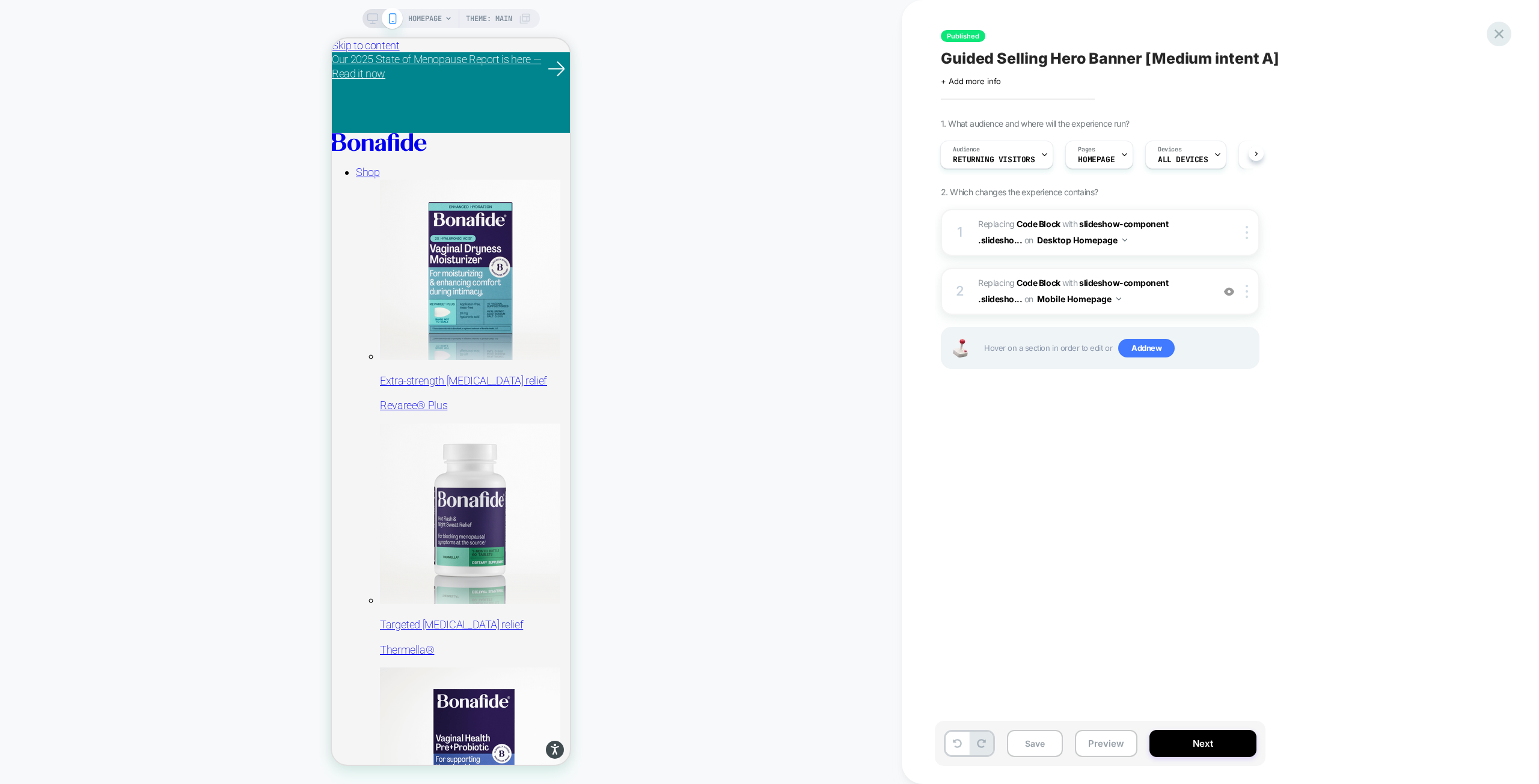
click at [1494, 34] on icon at bounding box center [1498, 34] width 16 height 16
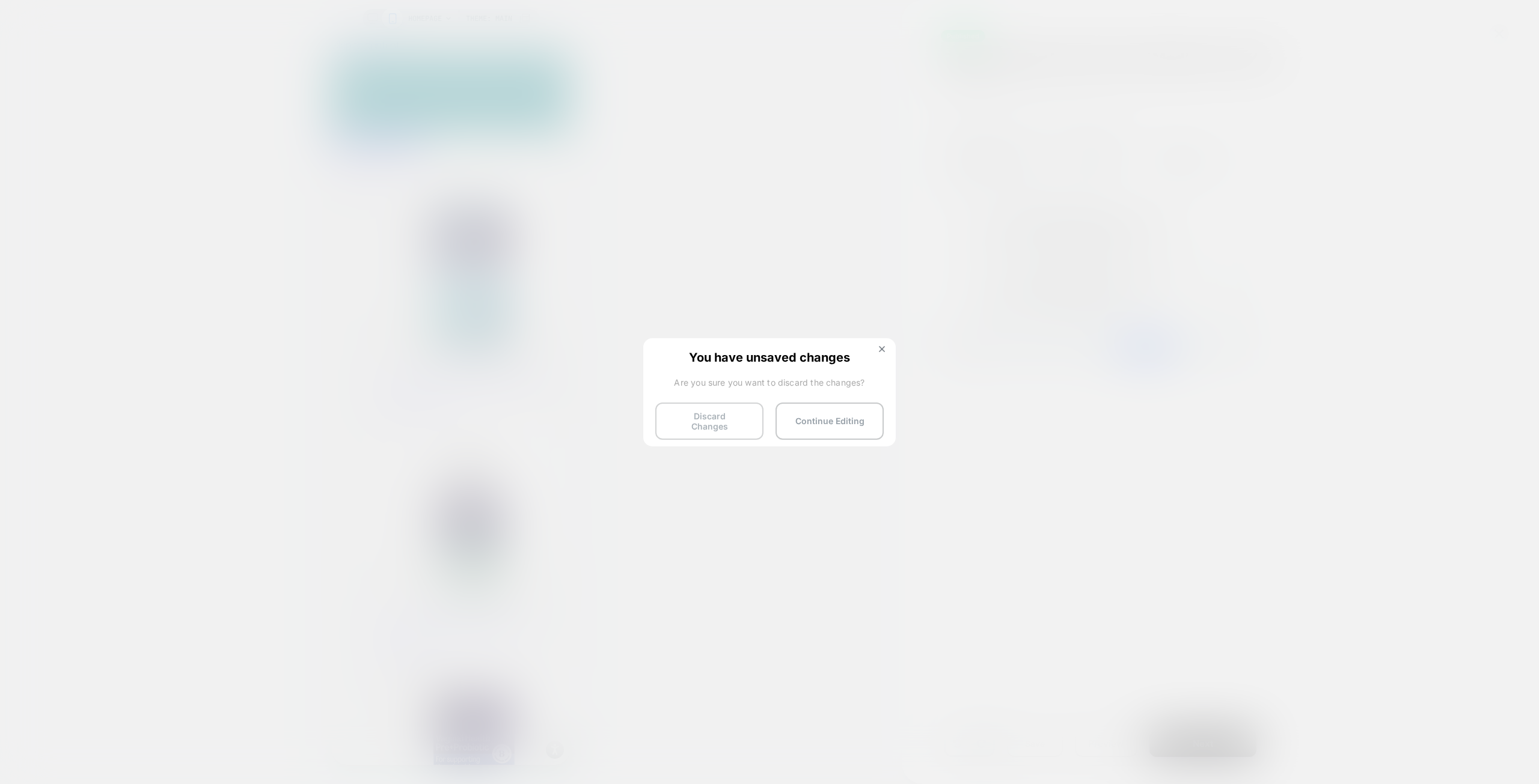
click at [712, 425] on button "Discard Changes" at bounding box center [709, 421] width 108 height 37
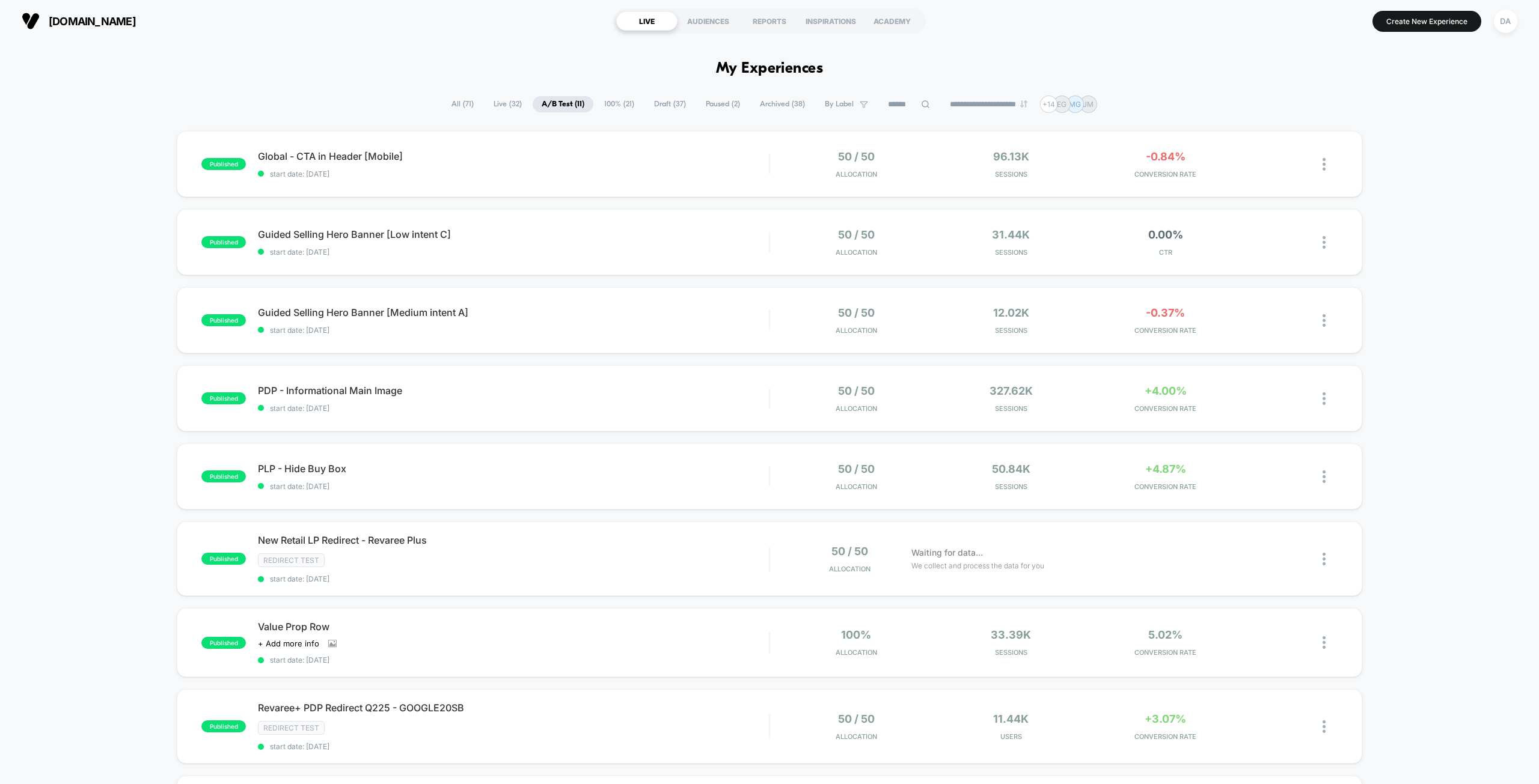
click at [921, 104] on icon at bounding box center [925, 104] width 9 height 9
click at [887, 106] on input at bounding box center [909, 104] width 120 height 14
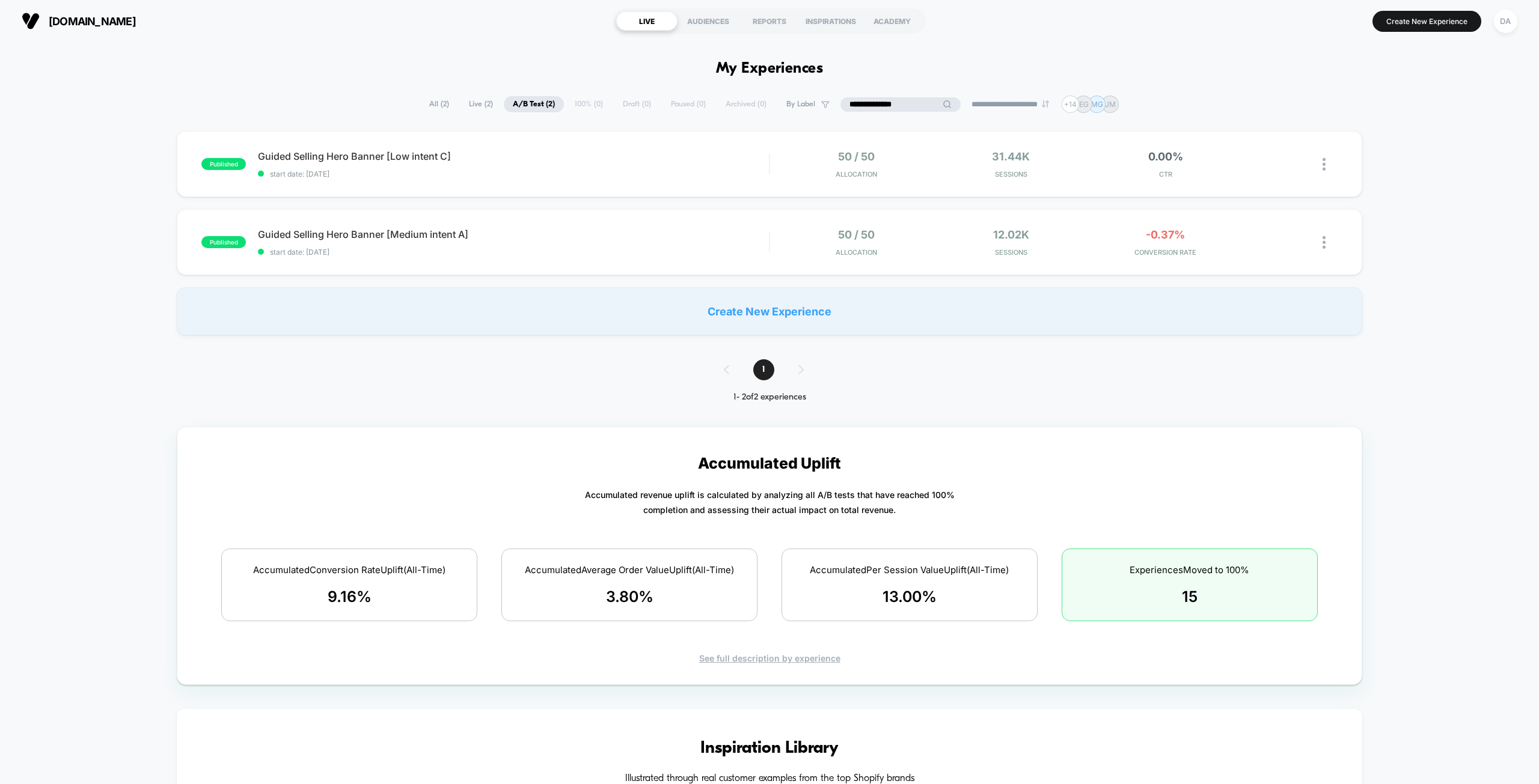
type input "**********"
click at [1322, 245] on img at bounding box center [1324, 243] width 3 height 13
click at [1254, 227] on div "Pause" at bounding box center [1262, 229] width 108 height 27
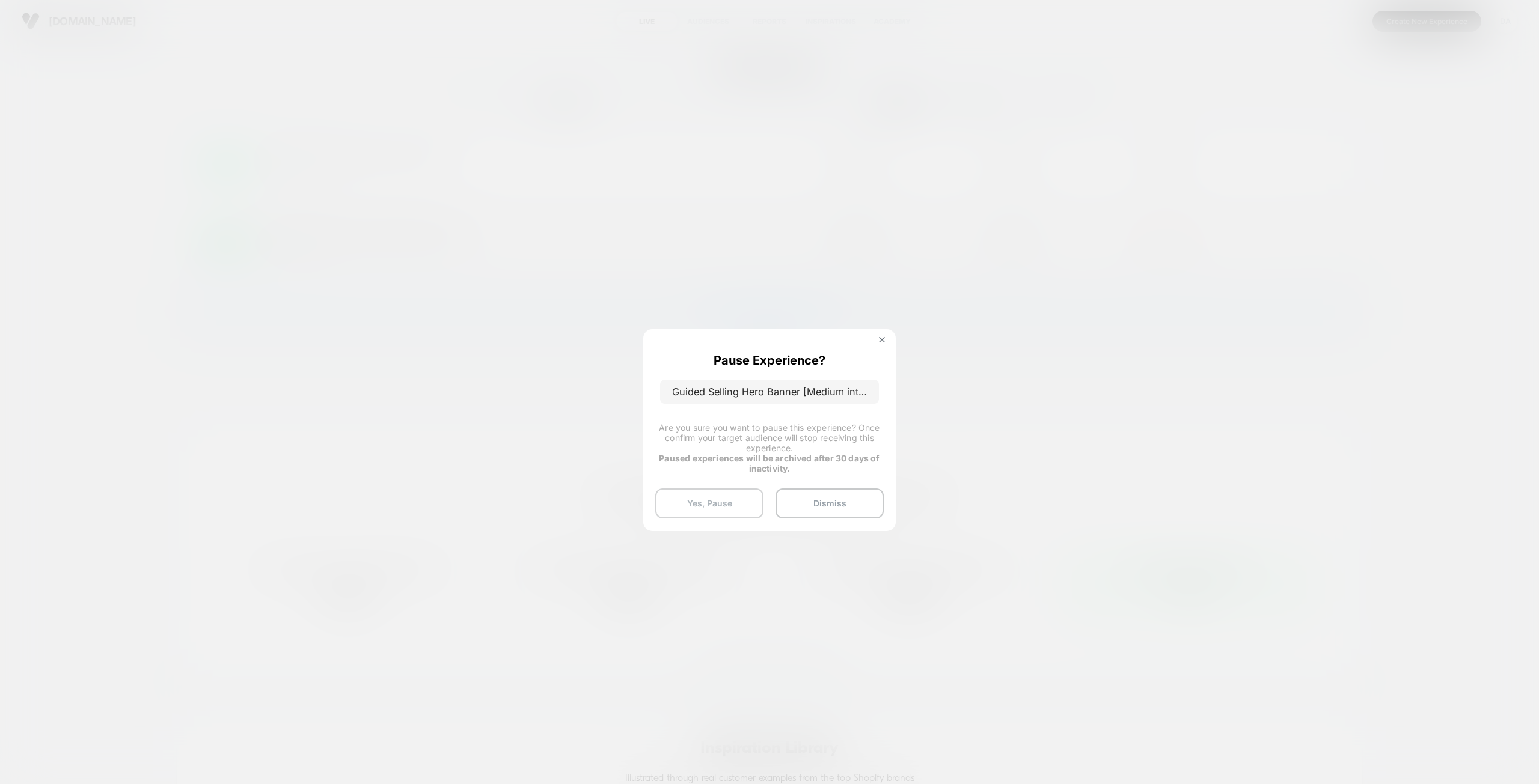
click at [743, 497] on button "Yes, Pause" at bounding box center [709, 504] width 108 height 30
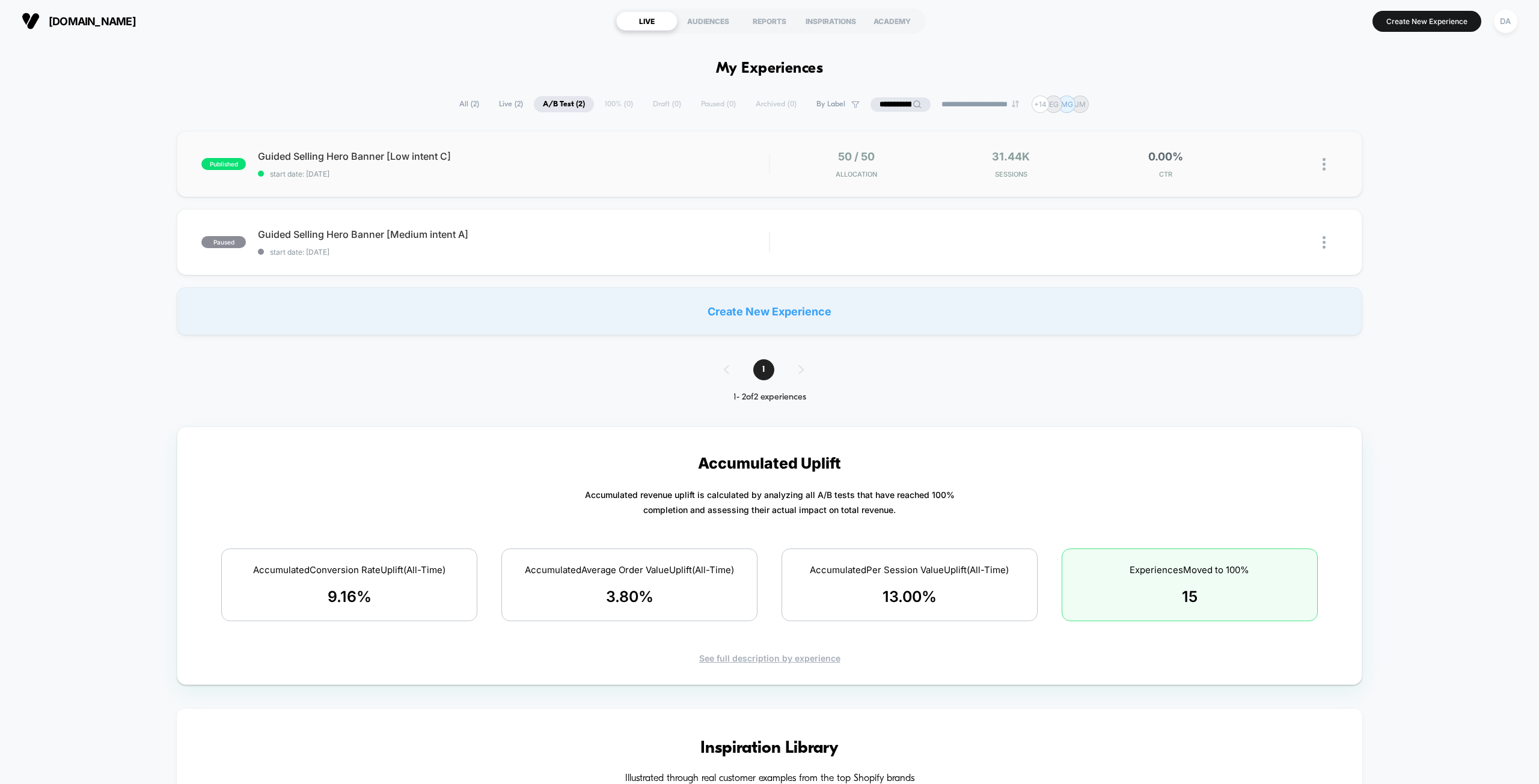
click at [1324, 162] on img at bounding box center [1324, 165] width 3 height 13
click at [1255, 158] on div "Pause" at bounding box center [1262, 151] width 108 height 27
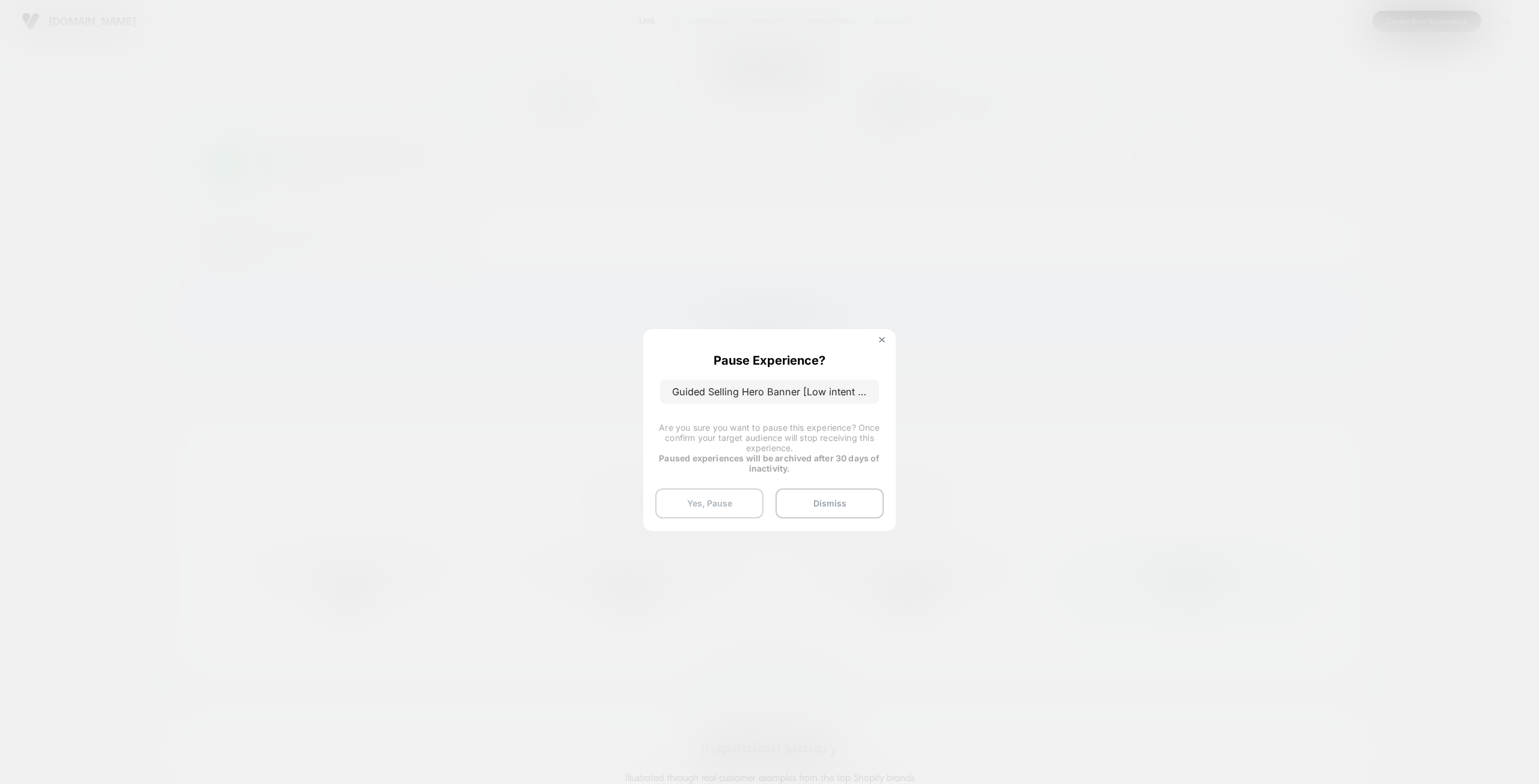
click at [733, 511] on button "Yes, Pause" at bounding box center [709, 504] width 108 height 30
